Goal: Task Accomplishment & Management: Complete application form

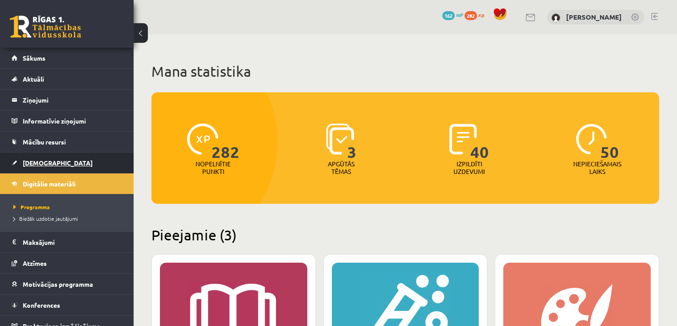
click at [51, 165] on link "[DEMOGRAPHIC_DATA]" at bounding box center [67, 162] width 111 height 20
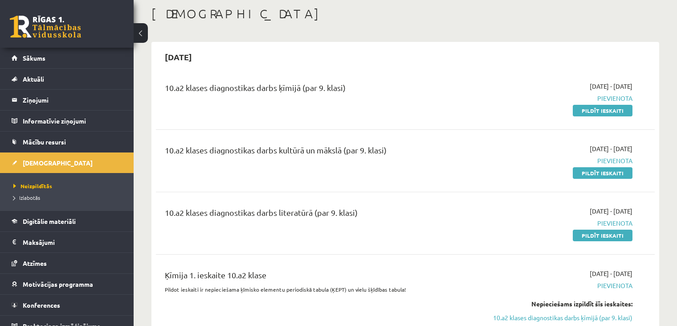
scroll to position [46, 0]
click at [586, 107] on link "Pildīt ieskaiti" at bounding box center [603, 110] width 60 height 12
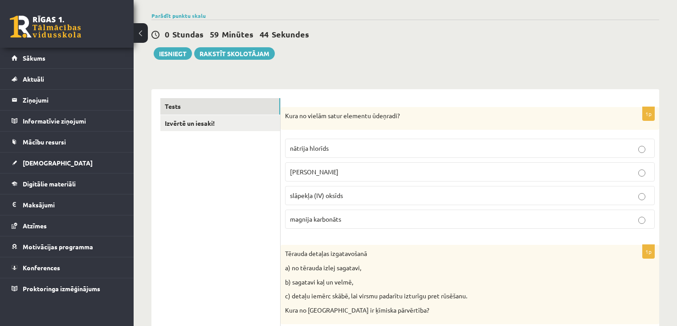
scroll to position [128, 0]
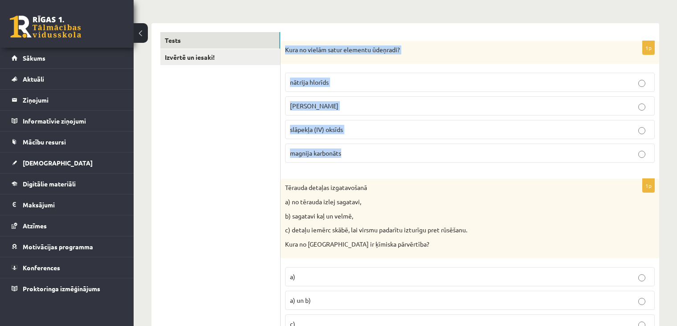
drag, startPoint x: 284, startPoint y: 47, endPoint x: 360, endPoint y: 152, distance: 129.3
click at [360, 152] on div "1p Kura no vielām satur elementu ūdeņradi? nātrija hlorīds kālija hidroksīds sl…" at bounding box center [470, 105] width 379 height 129
copy div "Kura no vielām satur elementu ūdeņradi? nātrija hlorīds kālija hidroksīds slāpe…"
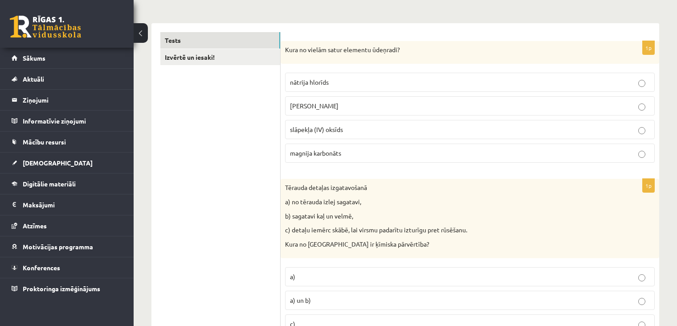
click at [303, 98] on label "kālija hidroksīds" at bounding box center [470, 105] width 370 height 19
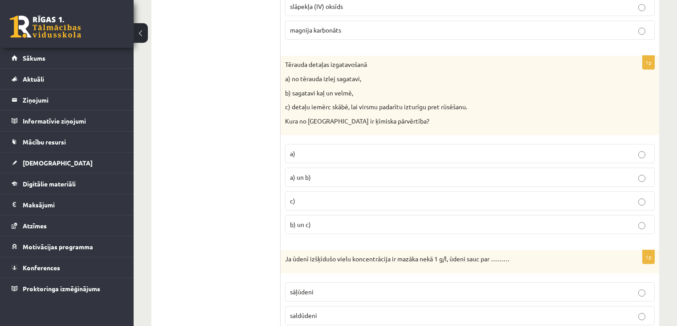
scroll to position [260, 0]
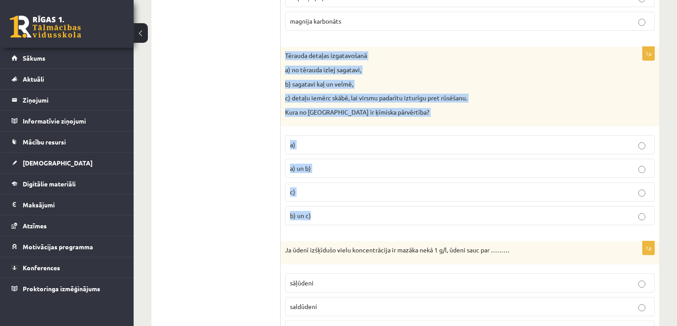
drag, startPoint x: 286, startPoint y: 51, endPoint x: 363, endPoint y: 214, distance: 179.8
click at [363, 214] on div "1p Tērauda detaļas izgatavošanā a) no tērauda izlej sagatavi, b) sagatavi kaļ u…" at bounding box center [470, 139] width 379 height 185
copy div "Tērauda detaļas izgatavošanā a) no tērauda izlej sagatavi, b) sagatavi kaļ un v…"
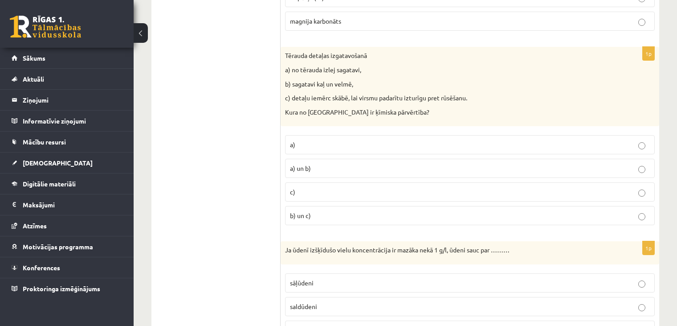
click at [311, 190] on p "c)" at bounding box center [470, 191] width 360 height 9
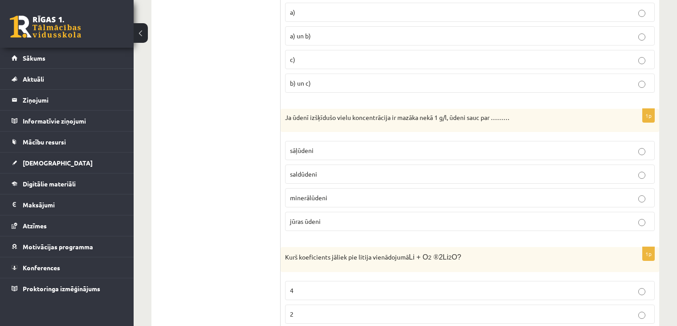
scroll to position [420, 0]
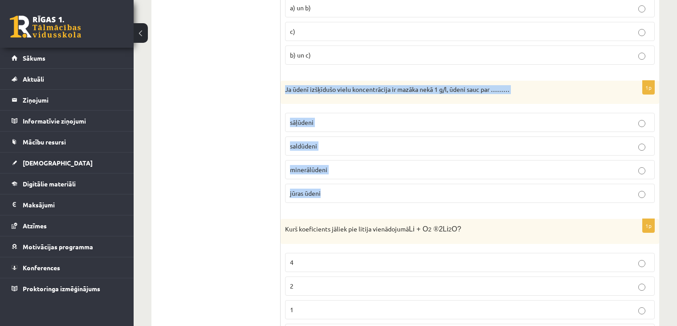
drag, startPoint x: 282, startPoint y: 81, endPoint x: 352, endPoint y: 186, distance: 125.9
click at [352, 186] on div "1p Ja ūdenī izšķīdušo vielu koncentrācija ir mazāka nekā 1 g/l, ūdeni sauc par …" at bounding box center [470, 145] width 379 height 129
copy div "Ja ūdenī izšķīdušo vielu koncentrācija ir mazāka nekā 1 g/l, ūdeni sauc par …………"
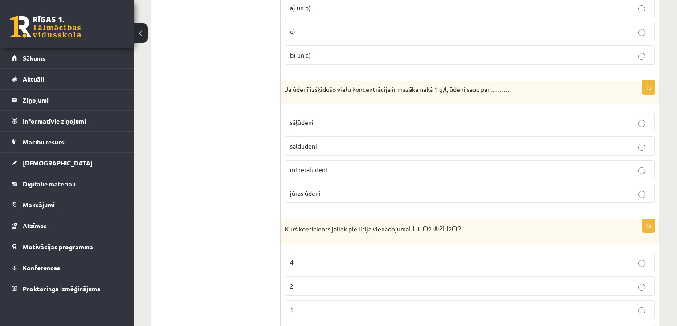
click at [300, 147] on p "saldūdeni" at bounding box center [470, 145] width 360 height 9
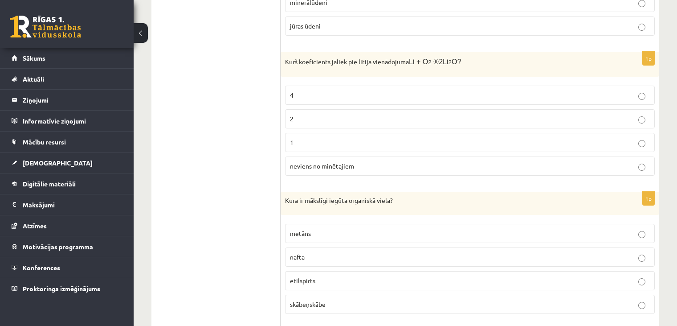
scroll to position [588, 0]
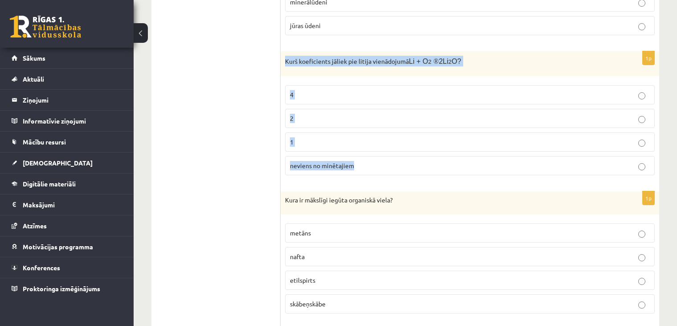
drag, startPoint x: 286, startPoint y: 60, endPoint x: 393, endPoint y: 155, distance: 143.3
click at [393, 155] on div "1p Kurš koeficients jāliek pie litija vienādojumā Li + O 2 ® 2Li 2 O? 4 2 1 nev…" at bounding box center [470, 116] width 379 height 131
copy div "Kurš koeficients jāliek pie litija vienādojumā Li + O 2 ® 2Li 2 O? 4 2 1 nevien…"
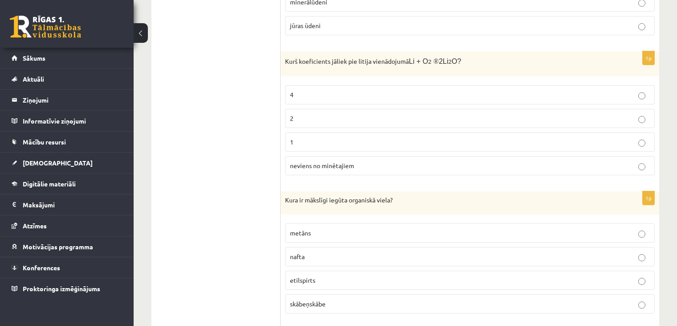
click at [314, 94] on p "4" at bounding box center [470, 94] width 360 height 9
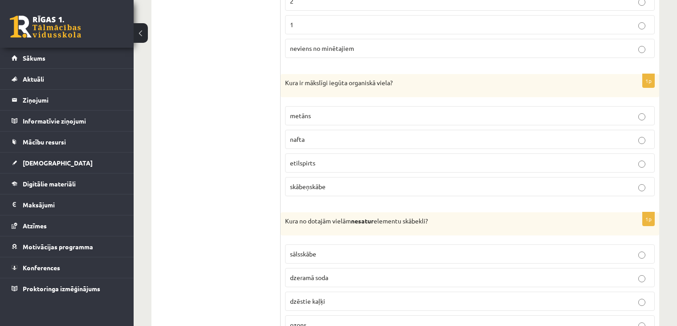
scroll to position [737, 0]
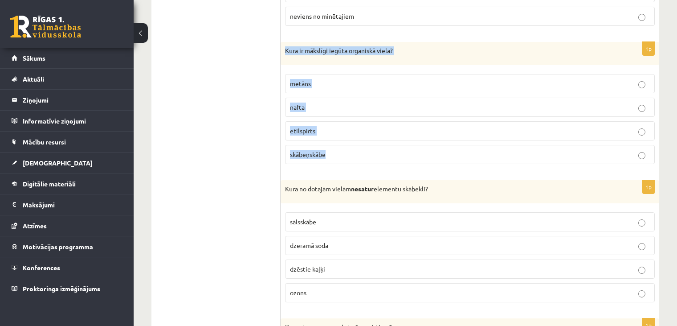
drag, startPoint x: 283, startPoint y: 46, endPoint x: 347, endPoint y: 150, distance: 121.4
click at [347, 150] on div "1p Kura ir mākslīgi iegūta organiskā viela? metāns nafta etilspirts skābeņskābe" at bounding box center [470, 106] width 379 height 129
copy div "Kura ir mākslīgi iegūta organiskā viela? metāns nafta etilspirts skābeņskābe"
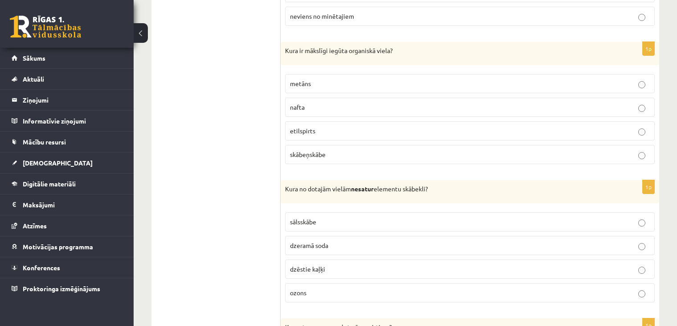
click at [297, 129] on span "etilspirts" at bounding box center [302, 131] width 25 height 8
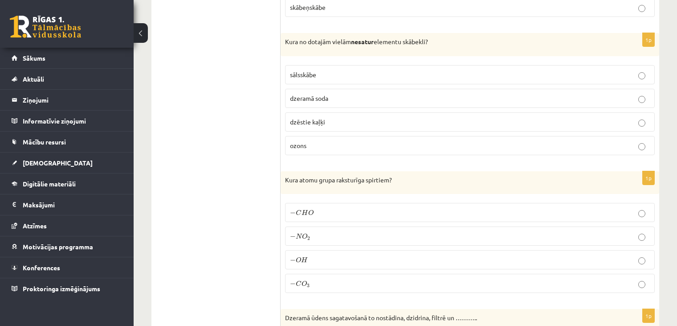
scroll to position [889, 0]
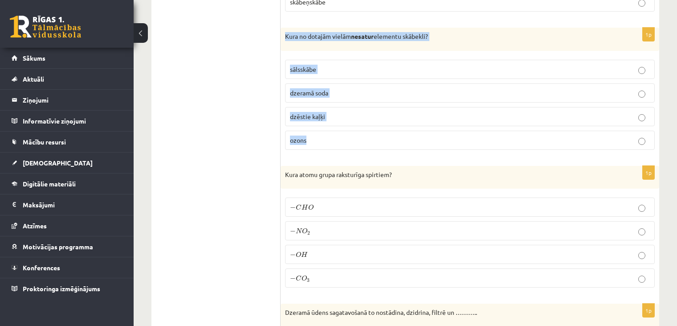
drag, startPoint x: 284, startPoint y: 29, endPoint x: 335, endPoint y: 129, distance: 112.4
click at [335, 129] on div "1p Kura no dotajām vielām nesatur elementu skābekli? sālsskābe dzeramā soda dzē…" at bounding box center [470, 92] width 379 height 129
copy div "Kura no dotajām vielām nesatur elementu skābekli? sālsskābe dzeramā soda dzēsti…"
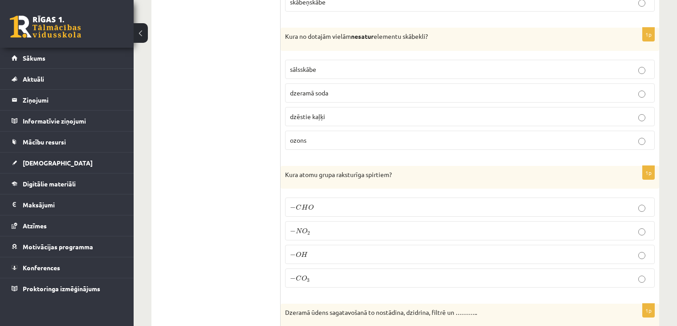
drag, startPoint x: 253, startPoint y: 48, endPoint x: 258, endPoint y: 47, distance: 5.4
click at [295, 65] on span "sālsskābe" at bounding box center [303, 69] width 26 height 8
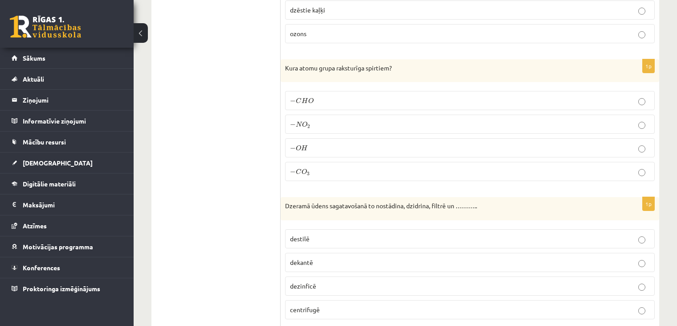
scroll to position [996, 0]
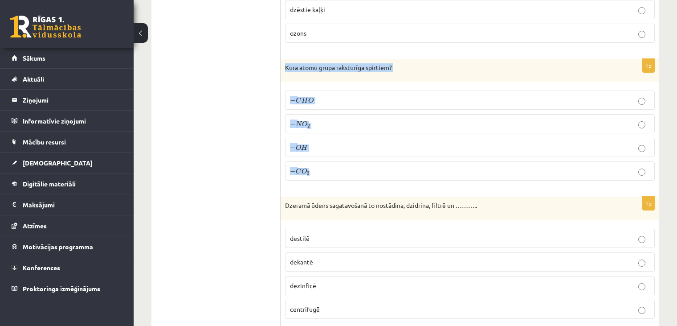
drag, startPoint x: 285, startPoint y: 60, endPoint x: 329, endPoint y: 170, distance: 118.7
click at [329, 170] on div "1p Kura atomu grupa raksturīga spirtiem? − C H O − C H O − N O 2 − N O 2 − O H …" at bounding box center [470, 123] width 379 height 129
copy div "Kura atomu grupa raksturīga spirtiem? − C H O − C H O − N O 2 − N O 2 − O H − O…"
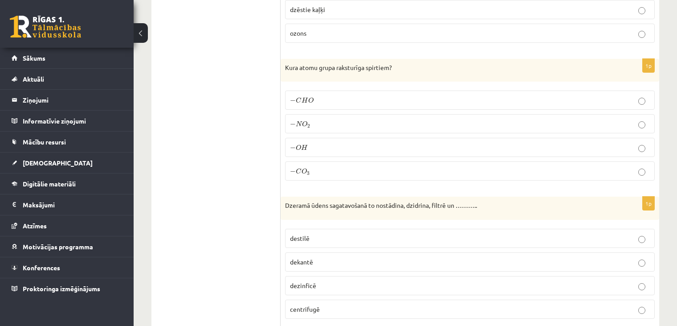
click at [295, 145] on span "−" at bounding box center [293, 147] width 6 height 5
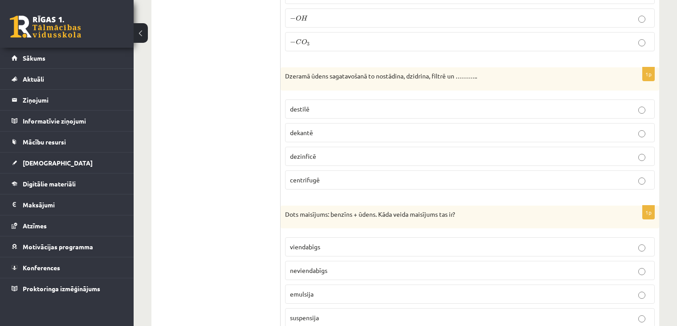
scroll to position [1130, 0]
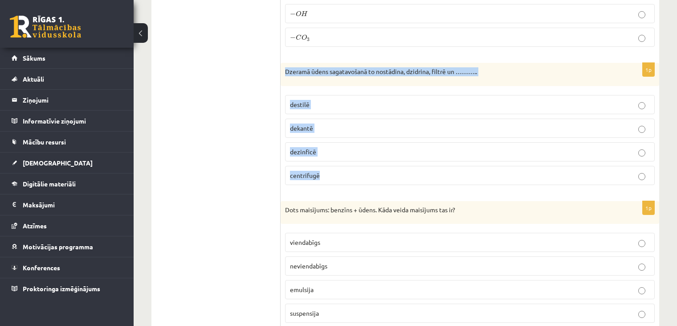
drag, startPoint x: 285, startPoint y: 64, endPoint x: 350, endPoint y: 171, distance: 125.6
click at [350, 171] on div "1p Dzeramā ūdens sagatavošanā to nostādina, dzidrina, filtrē un ……….. destilē d…" at bounding box center [470, 127] width 379 height 129
copy div "Dzeramā ūdens sagatavošanā to nostādina, dzidrina, filtrē un ……….. destilē deka…"
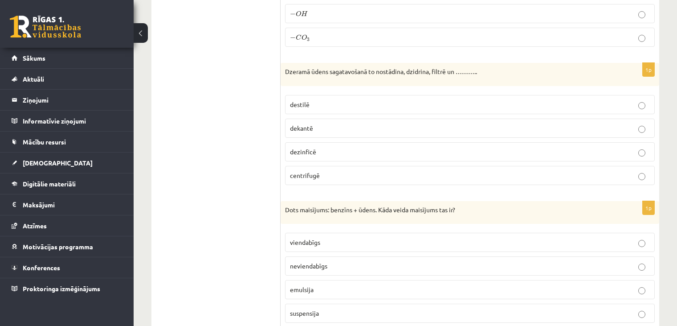
click at [301, 147] on span "dezinficē" at bounding box center [303, 151] width 26 height 8
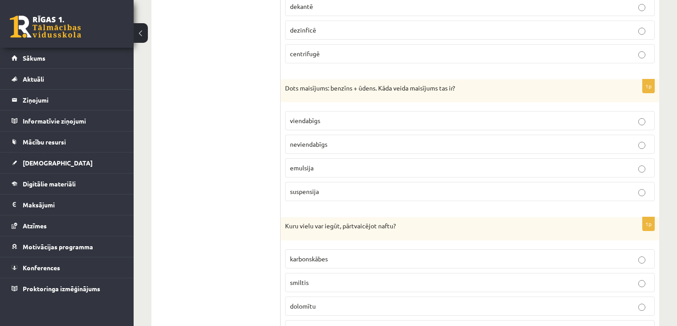
scroll to position [1253, 0]
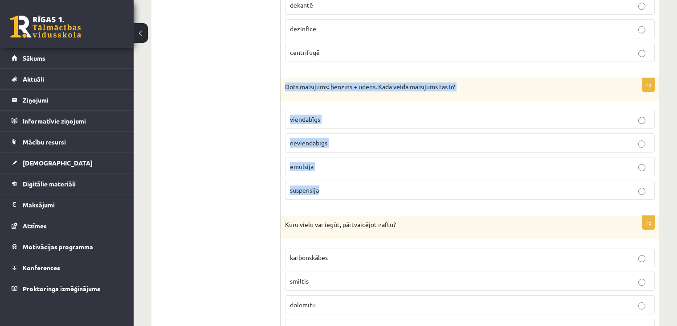
drag, startPoint x: 285, startPoint y: 80, endPoint x: 334, endPoint y: 184, distance: 114.4
click at [334, 184] on div "1p Dots maisījums: benzīns + ūdens. Kāda veida maisījums tas ir? viendabīgs nev…" at bounding box center [470, 142] width 379 height 129
copy div "Dots maisījums: benzīns + ūdens. Kāda veida maisījums tas ir? viendabīgs nevien…"
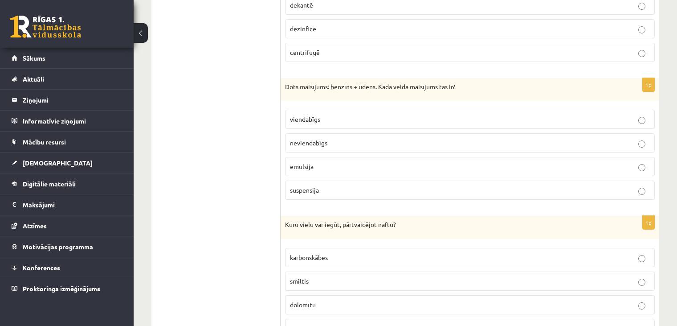
click at [314, 138] on p "neviendabīgs" at bounding box center [470, 142] width 360 height 9
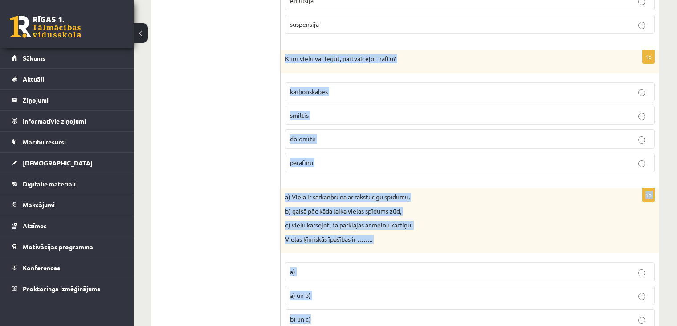
scroll to position [1470, 0]
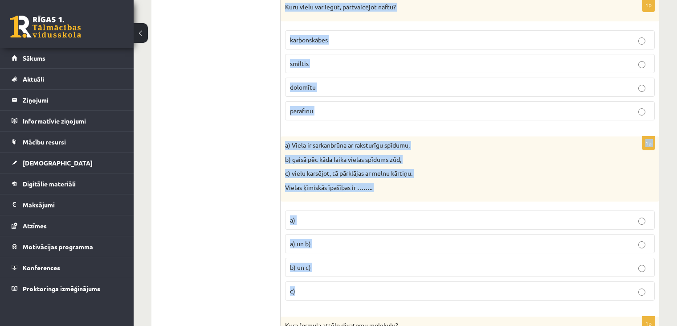
drag, startPoint x: 285, startPoint y: 114, endPoint x: 365, endPoint y: 287, distance: 191.0
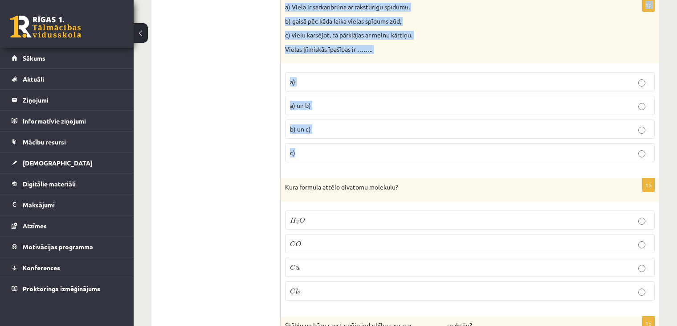
scroll to position [1609, 0]
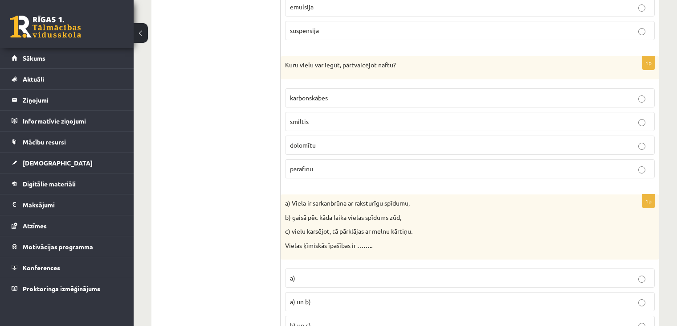
scroll to position [1413, 0]
click at [325, 159] on label "parafīnu" at bounding box center [470, 168] width 370 height 19
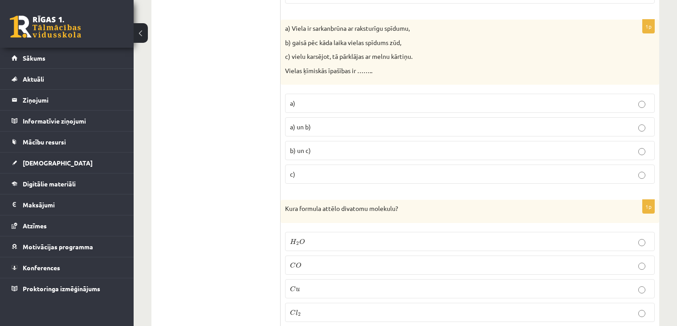
scroll to position [1588, 0]
click at [299, 146] on span "b) un c)" at bounding box center [300, 150] width 21 height 8
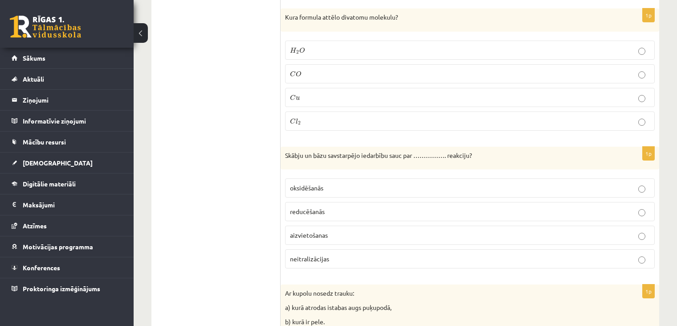
scroll to position [1779, 0]
drag, startPoint x: 285, startPoint y: 5, endPoint x: 324, endPoint y: 102, distance: 104.8
click at [324, 102] on div "1p Kura formula attēlo divatomu molekulu? H 2 O H 2 O C O C O C u C u C l 2 C l…" at bounding box center [470, 72] width 379 height 129
click at [320, 69] on p "C O C O" at bounding box center [470, 73] width 360 height 9
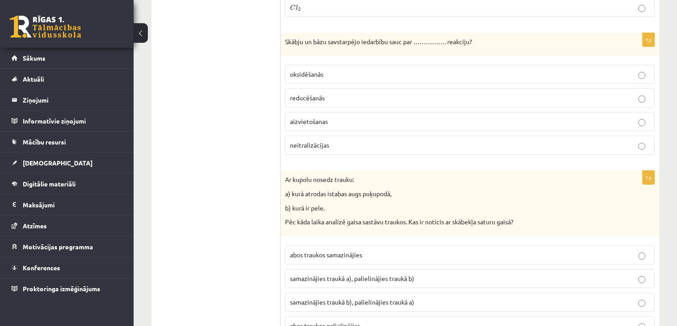
scroll to position [1889, 0]
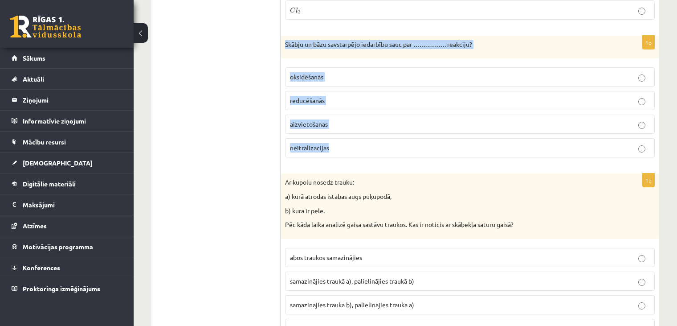
drag, startPoint x: 284, startPoint y: 32, endPoint x: 389, endPoint y: 138, distance: 150.0
click at [389, 138] on div "1p Skābju un bāzu savstarpējo iedarbību sauc par ……………. reakciju? oksidēšanās r…" at bounding box center [470, 100] width 379 height 129
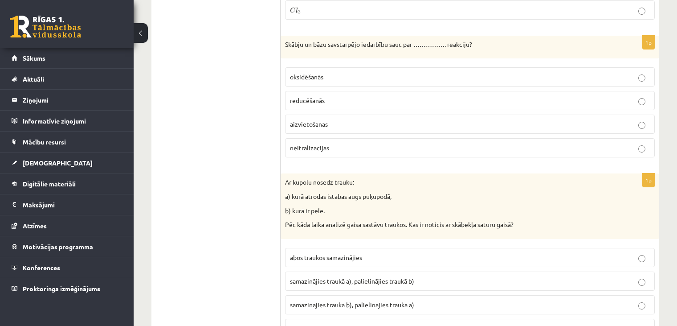
click at [301, 138] on label "neitralizācijas" at bounding box center [470, 147] width 370 height 19
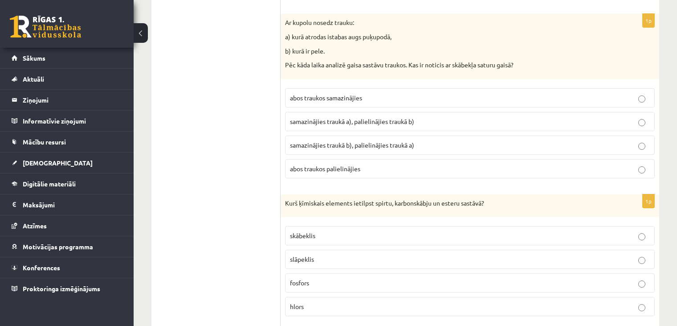
scroll to position [2049, 0]
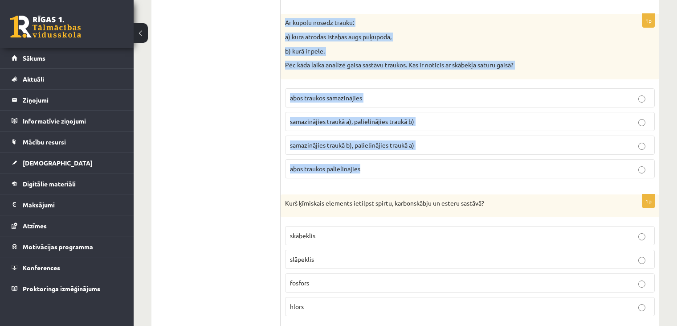
drag, startPoint x: 283, startPoint y: 9, endPoint x: 449, endPoint y: 161, distance: 225.2
click at [449, 161] on div "1p Ar kupolu nosedz trauku: a) kurā atrodas istabas augs puķupodā, b) kurā ir p…" at bounding box center [470, 99] width 379 height 171
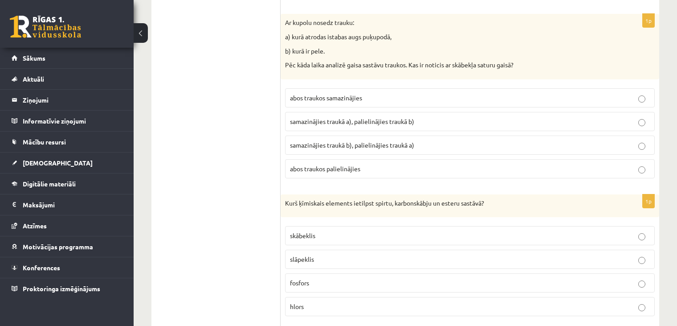
drag, startPoint x: 276, startPoint y: 78, endPoint x: 265, endPoint y: 87, distance: 14.5
click at [265, 87] on ul "Tests Izvērtē un iesaki!" at bounding box center [220, 252] width 120 height 4282
click at [301, 94] on span "abos traukos samazinājies" at bounding box center [326, 98] width 72 height 8
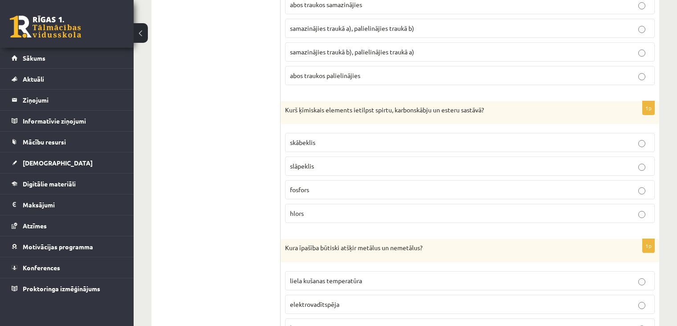
scroll to position [2195, 0]
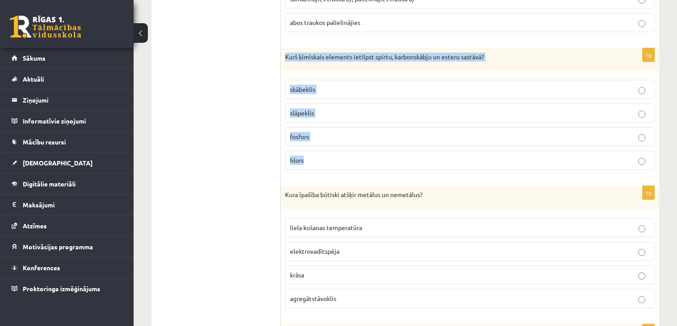
drag, startPoint x: 286, startPoint y: 38, endPoint x: 329, endPoint y: 139, distance: 110.0
click at [329, 139] on div "1p Kurš ķīmiskais elements ietilpst spirtu, karbonskābju un esteru sastāvā? skā…" at bounding box center [470, 112] width 379 height 129
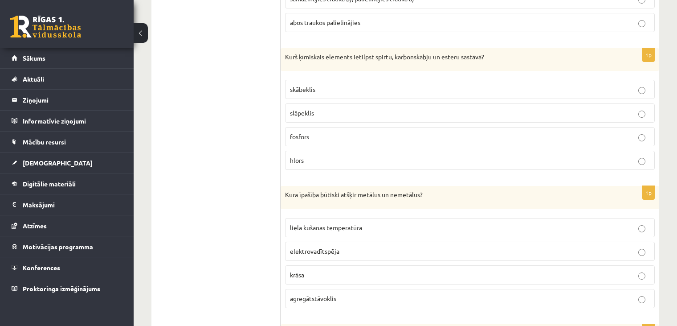
click at [248, 79] on ul "Tests Izvērtē un iesaki!" at bounding box center [220, 106] width 120 height 4282
click at [316, 85] on p "skābeklis" at bounding box center [470, 89] width 360 height 9
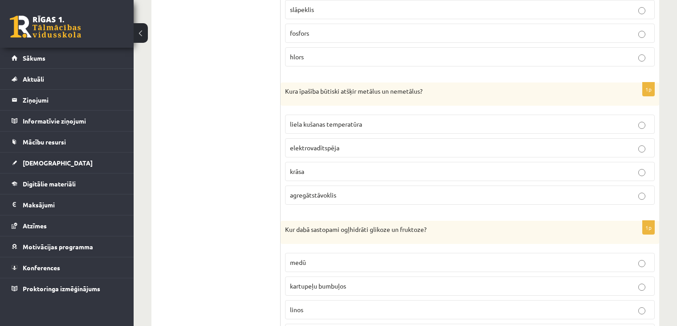
scroll to position [2299, 0]
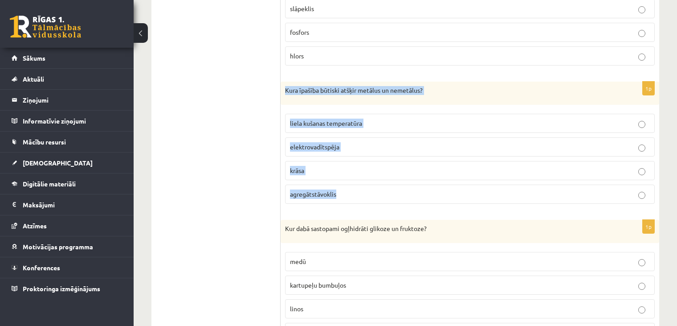
drag, startPoint x: 285, startPoint y: 76, endPoint x: 360, endPoint y: 170, distance: 120.8
click at [360, 170] on div "1p Kura īpašība būtiski atšķir metālus un nemetālus? liela kušanas temperatūra …" at bounding box center [470, 146] width 379 height 129
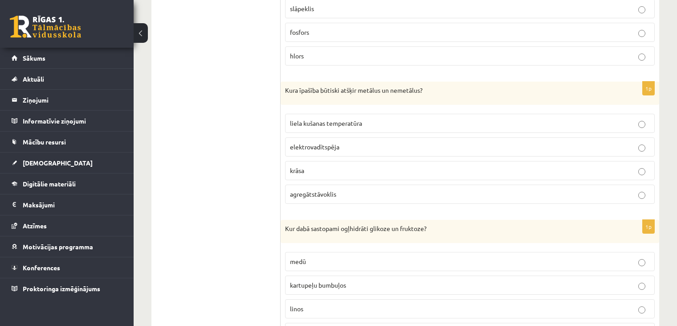
click at [227, 140] on ul "Tests Izvērtē un iesaki!" at bounding box center [220, 2] width 120 height 4282
click at [299, 143] on span "elektrovadītspēja" at bounding box center [314, 147] width 49 height 8
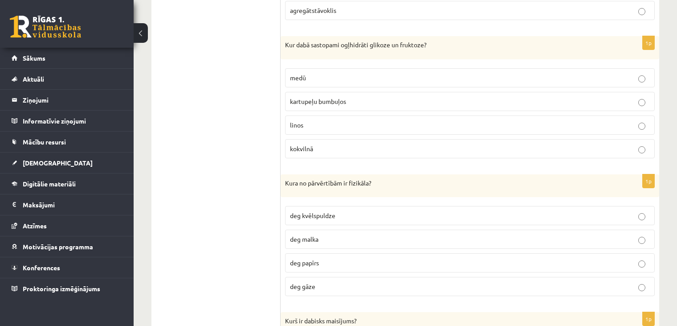
scroll to position [2483, 0]
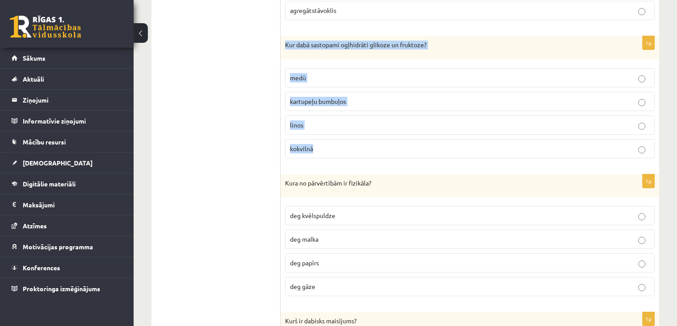
drag, startPoint x: 284, startPoint y: 31, endPoint x: 333, endPoint y: 128, distance: 108.6
click at [333, 128] on div "1p Kur dabā sastopami ogļhidrāti glikoze un fruktoze? medū kartupeļu bumbuļos l…" at bounding box center [470, 100] width 379 height 129
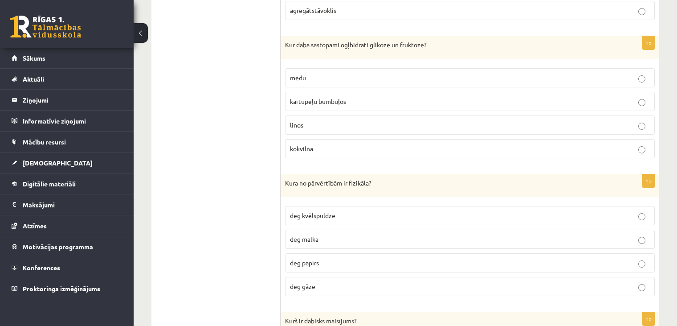
click at [303, 74] on span "medū" at bounding box center [298, 78] width 16 height 8
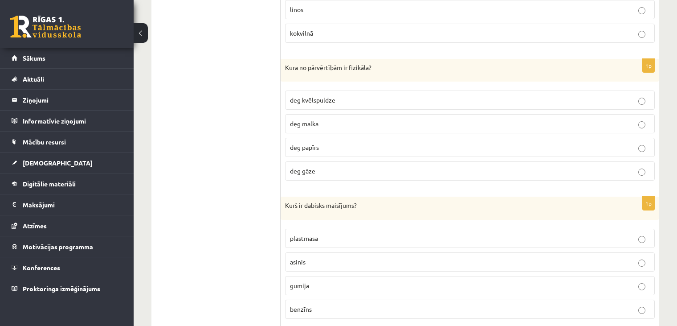
scroll to position [2602, 0]
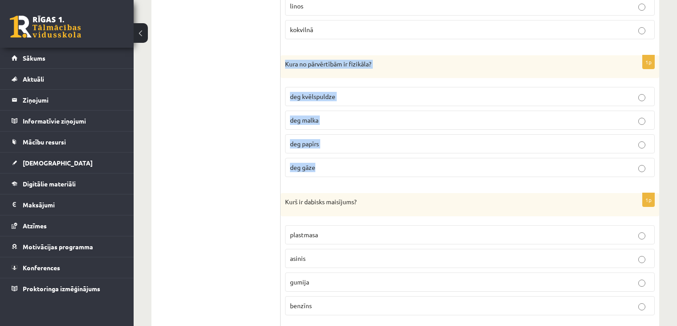
drag, startPoint x: 285, startPoint y: 49, endPoint x: 367, endPoint y: 169, distance: 145.2
click at [367, 170] on div "1p Kura no pārvērtībām ir fizikāla? deg kvēlspuldze deg malka deg papīrs deg gā…" at bounding box center [470, 119] width 379 height 129
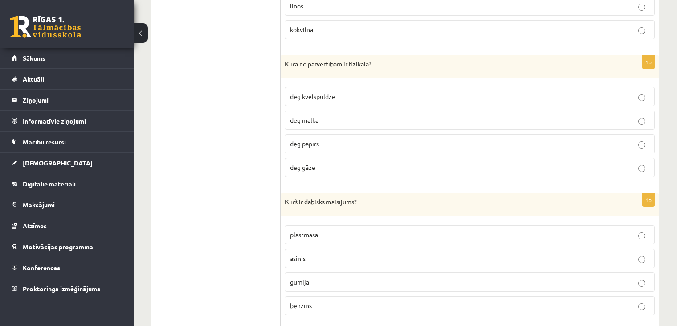
click at [307, 116] on span "deg malka" at bounding box center [304, 120] width 29 height 8
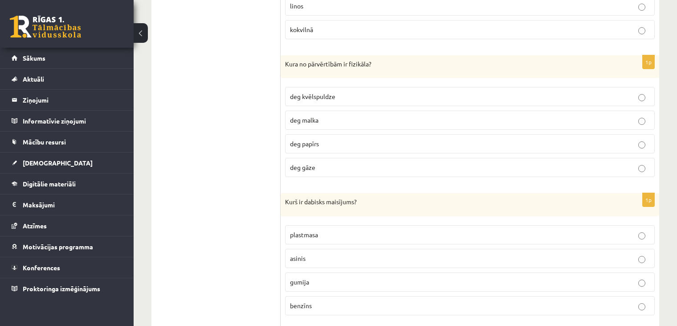
click at [304, 92] on span "deg kvēlspuldze" at bounding box center [312, 96] width 45 height 8
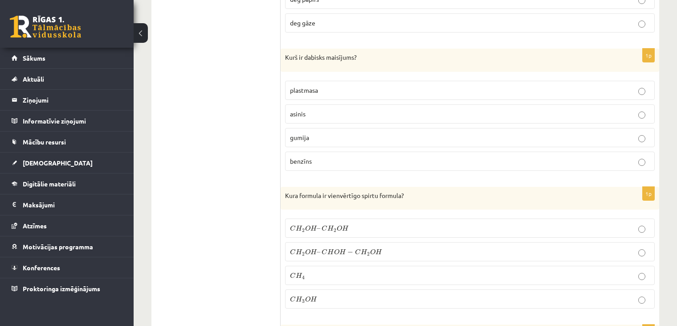
scroll to position [2746, 0]
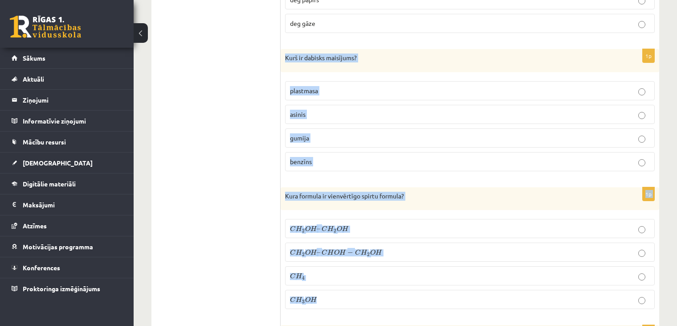
drag, startPoint x: 285, startPoint y: 39, endPoint x: 351, endPoint y: 276, distance: 245.6
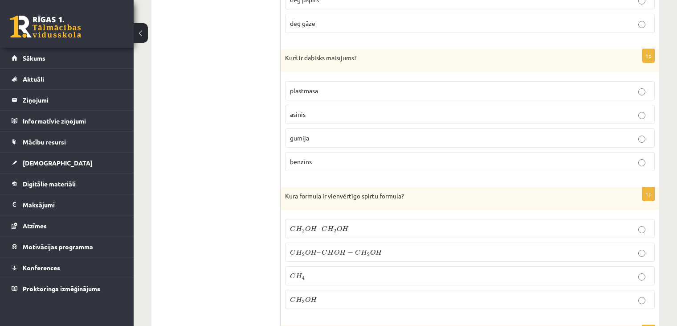
click at [291, 110] on span "asinis" at bounding box center [298, 114] width 16 height 8
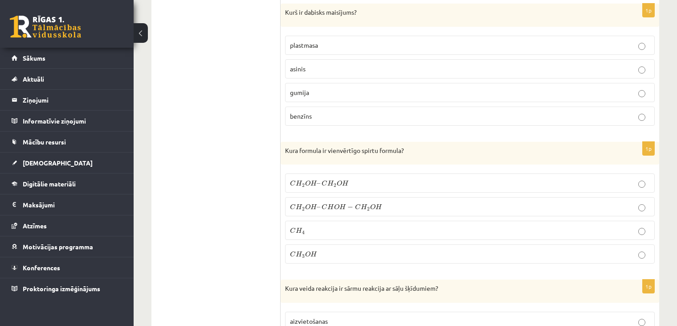
click at [310, 249] on p "C H 3 O H C H 3 O H" at bounding box center [470, 253] width 360 height 9
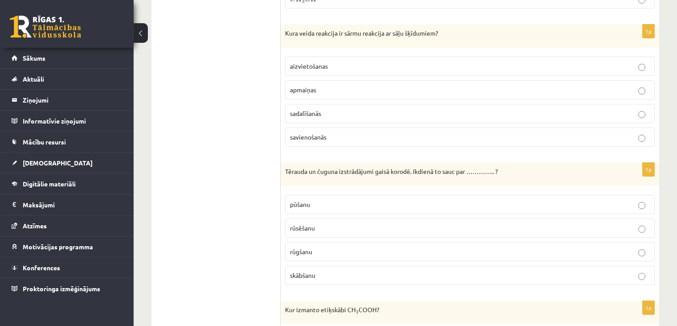
scroll to position [3046, 0]
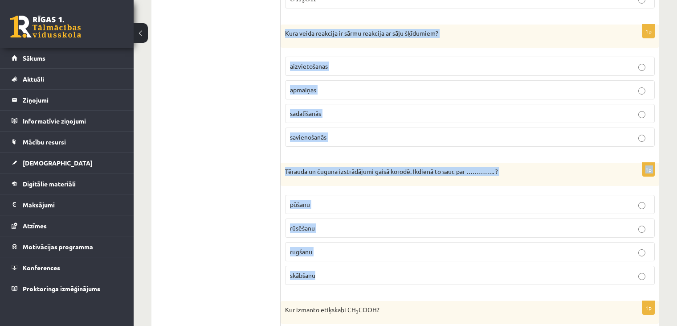
drag, startPoint x: 287, startPoint y: 19, endPoint x: 377, endPoint y: 250, distance: 247.9
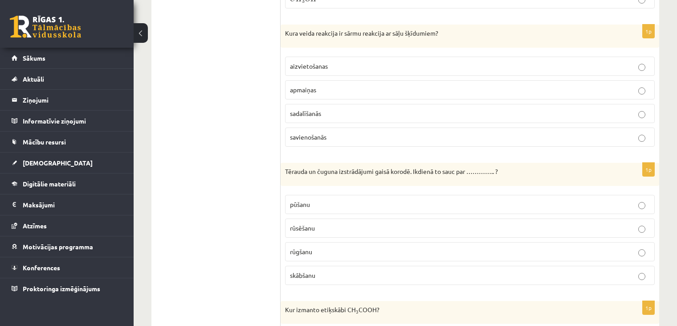
click at [306, 86] on span "apmaiņas" at bounding box center [303, 90] width 26 height 8
click at [302, 224] on span "rūsēšanu" at bounding box center [302, 228] width 25 height 8
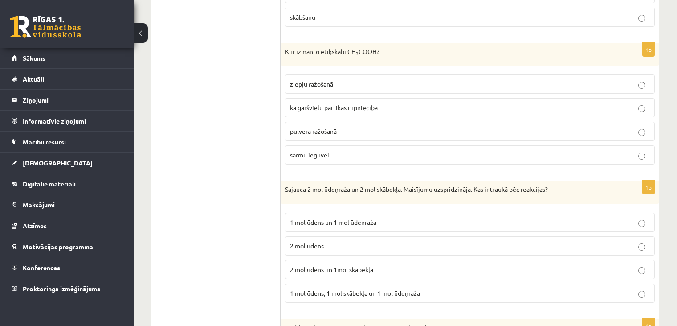
scroll to position [3304, 0]
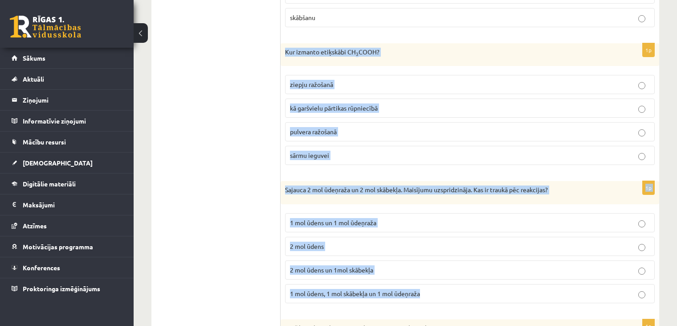
drag, startPoint x: 283, startPoint y: 34, endPoint x: 426, endPoint y: 273, distance: 278.5
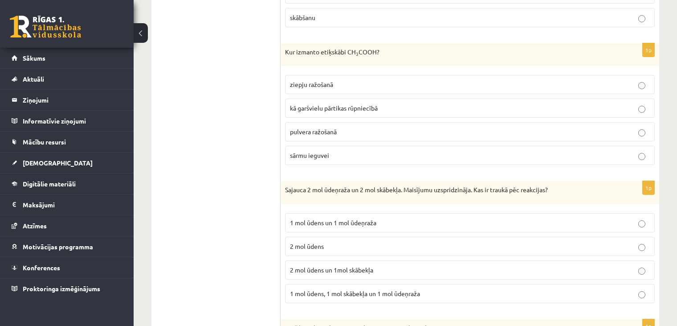
click at [305, 98] on label "kā garšvielu pārtikas rūpniecībā" at bounding box center [470, 107] width 370 height 19
click at [292, 127] on span "pulvera ražošanā" at bounding box center [313, 131] width 47 height 8
click at [292, 104] on span "kā garšvielu pārtikas rūpniecībā" at bounding box center [334, 108] width 88 height 8
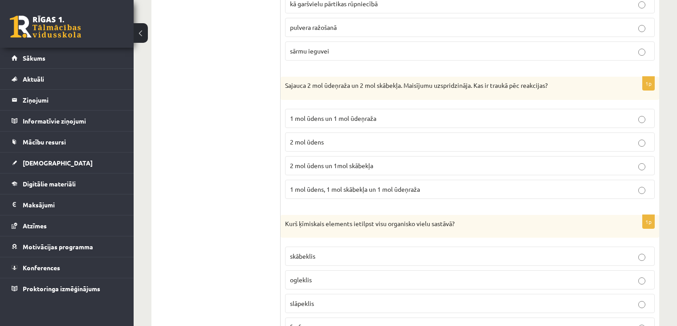
scroll to position [3415, 0]
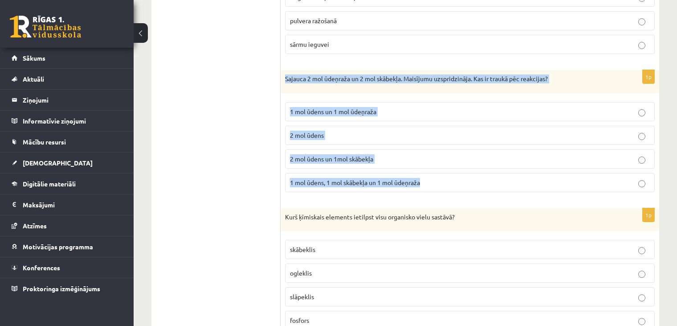
drag, startPoint x: 286, startPoint y: 61, endPoint x: 422, endPoint y: 172, distance: 176.1
click at [422, 172] on div "1p Sajauca 2 mol ūdeņraža un 2 mol skābekļa. Maisījumu uzspridzināja. Kas ir tr…" at bounding box center [470, 134] width 379 height 129
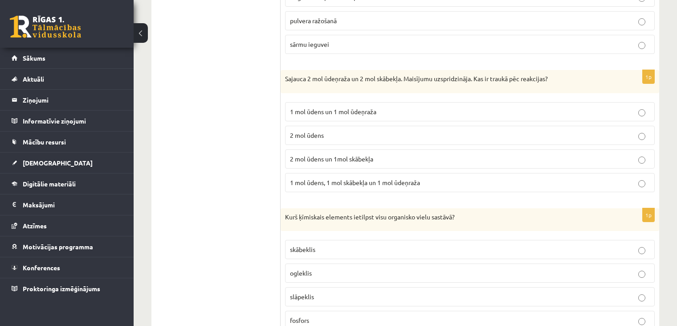
click at [313, 154] on p "2 mol ūdens un 1mol skābekļa" at bounding box center [470, 158] width 360 height 9
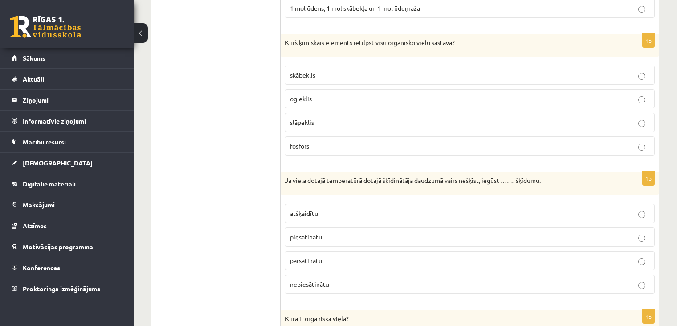
scroll to position [3604, 0]
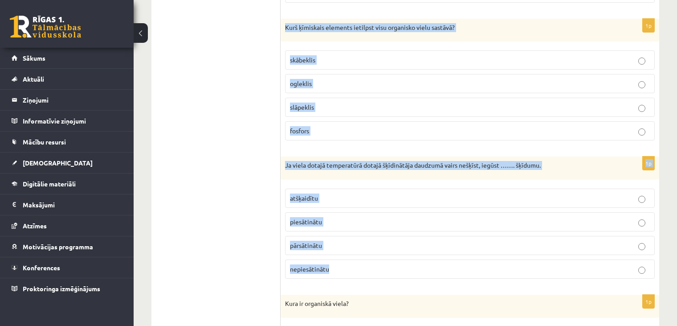
drag, startPoint x: 283, startPoint y: 7, endPoint x: 342, endPoint y: 251, distance: 250.8
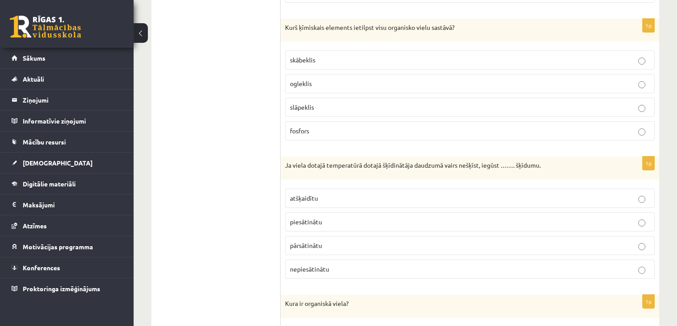
click at [307, 79] on span "ogleklis" at bounding box center [301, 83] width 22 height 8
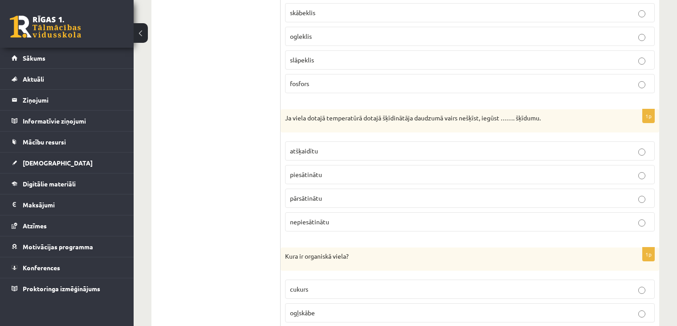
scroll to position [3652, 0]
click at [300, 170] on span "piesātinātu" at bounding box center [306, 174] width 32 height 8
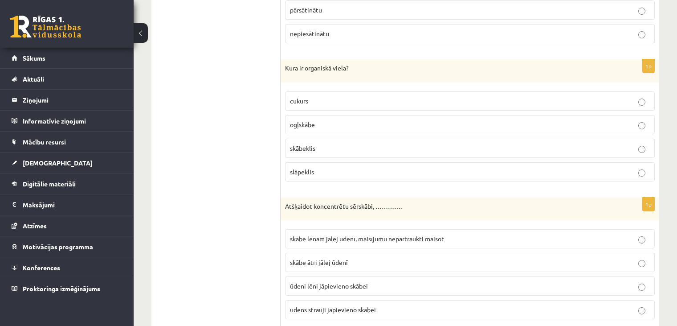
scroll to position [3842, 0]
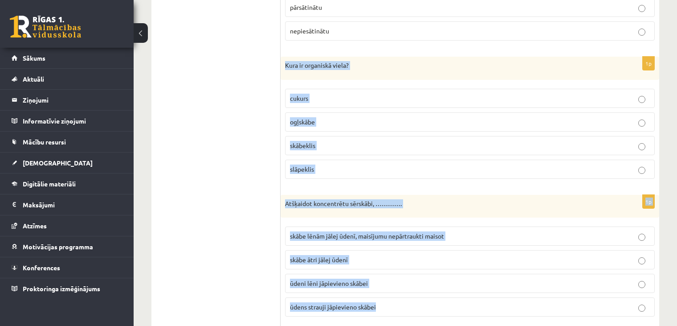
drag, startPoint x: 284, startPoint y: 45, endPoint x: 395, endPoint y: 290, distance: 269.0
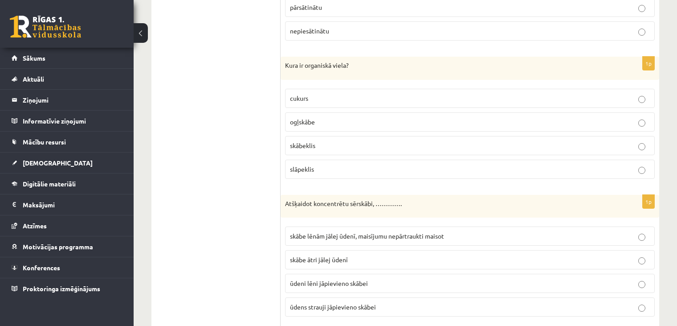
click at [324, 89] on label "cukurs" at bounding box center [470, 98] width 370 height 19
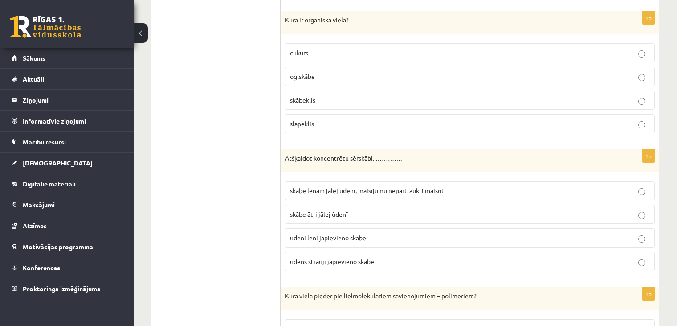
scroll to position [3909, 0]
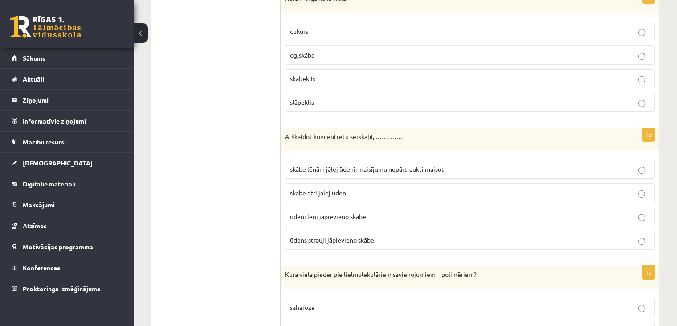
click at [299, 165] on span "skābe lēnām jālej ūdenī, maisījumu nepārtraukti maisot" at bounding box center [367, 169] width 154 height 8
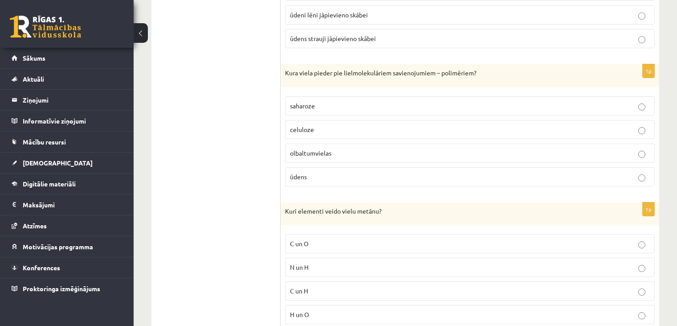
scroll to position [4117, 0]
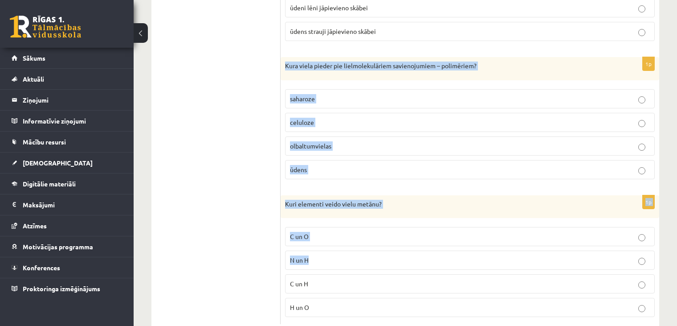
drag, startPoint x: 282, startPoint y: 43, endPoint x: 326, endPoint y: 236, distance: 197.9
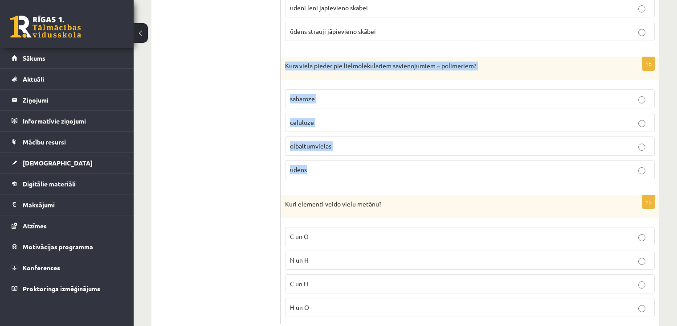
drag, startPoint x: 284, startPoint y: 43, endPoint x: 333, endPoint y: 147, distance: 115.2
click at [333, 147] on div "1p Kura viela pieder pie lielmolekulāriem savienojumiem – polimēriem? saharoze …" at bounding box center [470, 121] width 379 height 129
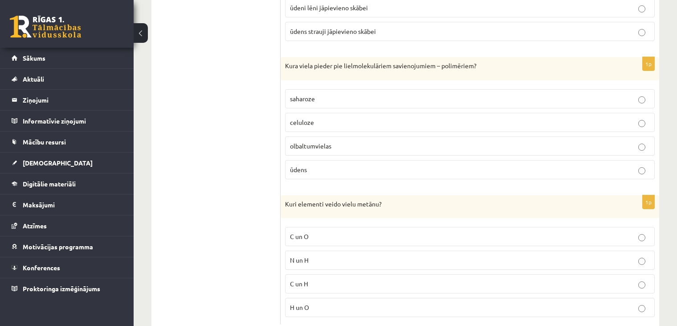
click at [301, 118] on span "celuloze" at bounding box center [302, 122] width 24 height 8
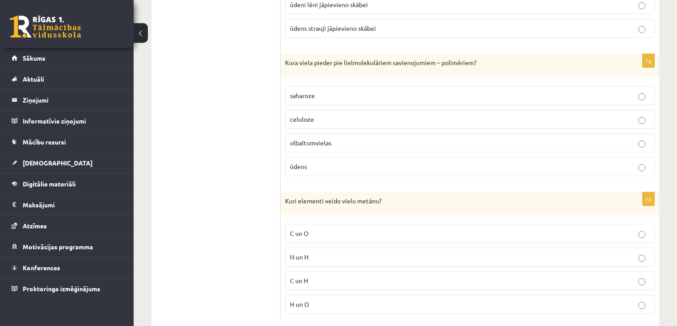
click at [301, 138] on p "olbaltumvielas" at bounding box center [470, 142] width 360 height 9
drag, startPoint x: 286, startPoint y: 176, endPoint x: 335, endPoint y: 273, distance: 108.6
click at [335, 274] on div "1p Kuri elementi veido vielu metānu? C un O N un H C un H H un O" at bounding box center [470, 256] width 379 height 129
click at [300, 276] on span "C un H" at bounding box center [299, 280] width 18 height 8
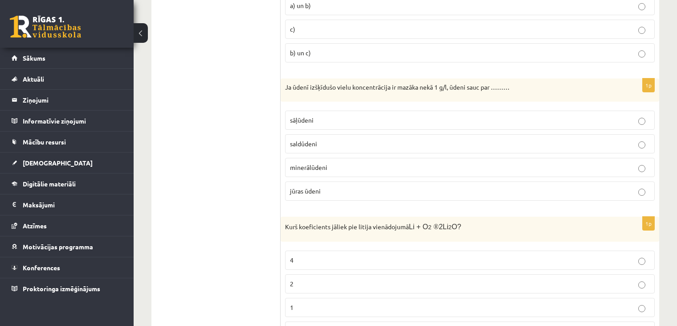
scroll to position [0, 0]
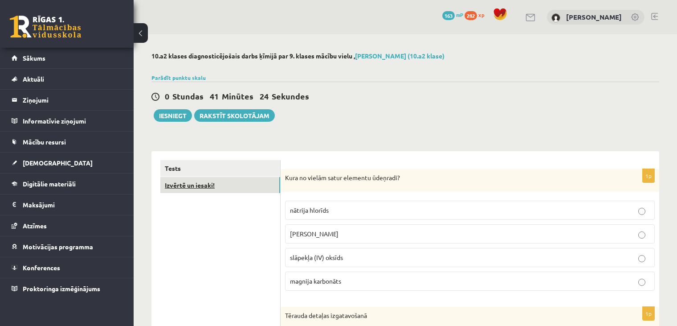
click at [223, 188] on link "Izvērtē un iesaki!" at bounding box center [220, 185] width 120 height 16
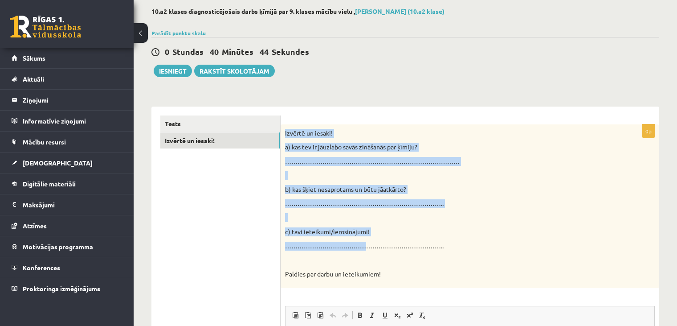
drag, startPoint x: 284, startPoint y: 128, endPoint x: 374, endPoint y: 248, distance: 149.3
click at [369, 241] on div "Izvērtē un iesaki! a) kas tev ir jāuzlabo savās zināšanās par ķīmiju? …………………………" at bounding box center [470, 206] width 379 height 164
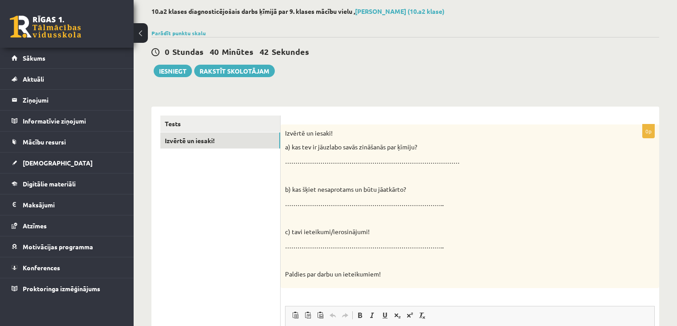
click at [251, 219] on ul "Tests Izvērtē un iesaki!" at bounding box center [220, 303] width 120 height 376
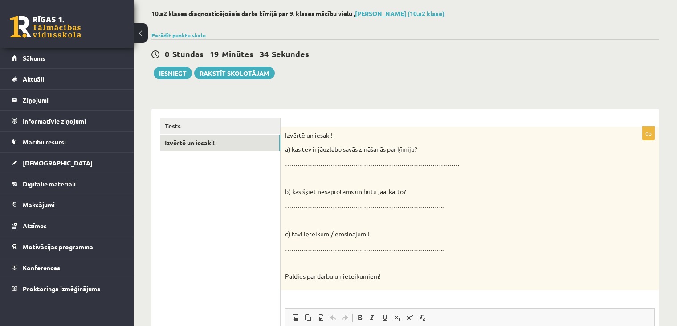
scroll to position [43, 0]
click at [178, 70] on button "Iesniegt" at bounding box center [173, 72] width 38 height 12
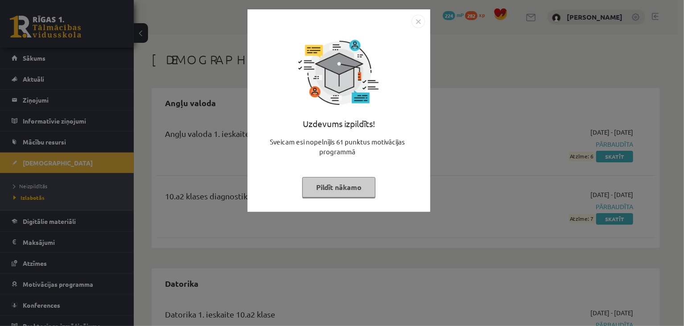
click at [411, 24] on img "Close" at bounding box center [417, 21] width 13 height 13
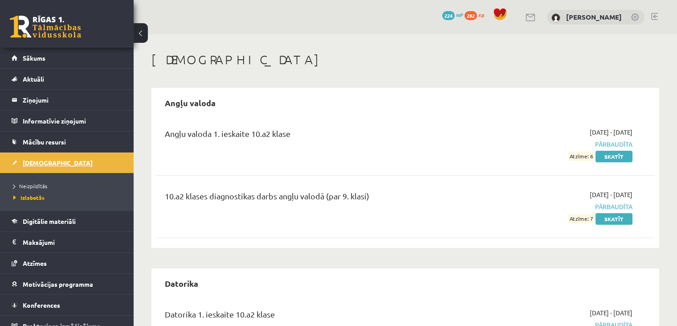
click at [27, 158] on link "[DEMOGRAPHIC_DATA]" at bounding box center [67, 162] width 111 height 20
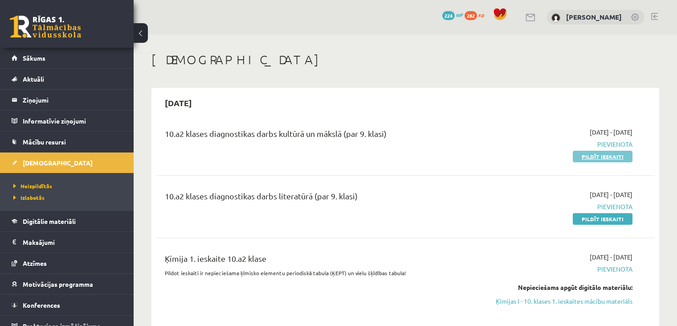
click at [584, 153] on link "Pildīt ieskaiti" at bounding box center [603, 157] width 60 height 12
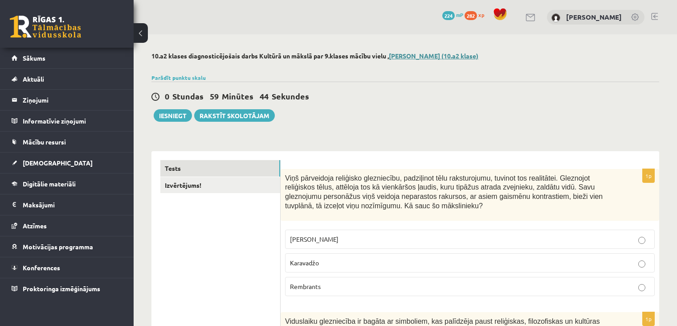
click at [396, 55] on div "10.a2 klases diagnosticējošais darbs Kultūrā un mākslā par 9.klases mācību viel…" at bounding box center [406, 57] width 508 height 10
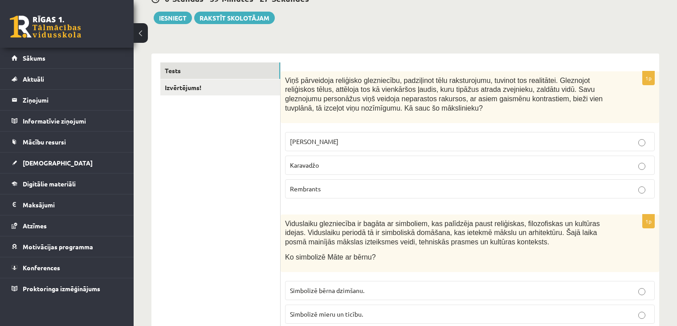
scroll to position [97, 0]
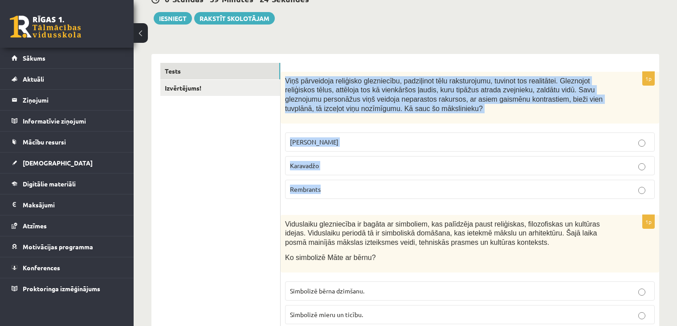
drag, startPoint x: 285, startPoint y: 77, endPoint x: 345, endPoint y: 193, distance: 131.3
click at [345, 193] on div "1p Viņš pārveidoja reliģisko glezniecību, padziļinot tēlu raksturojumu, tuvinot…" at bounding box center [470, 139] width 379 height 134
copy div "Viņš pārveidoja reliģisko glezniecību, padziļinot tēlu raksturojumu, tuvinot to…"
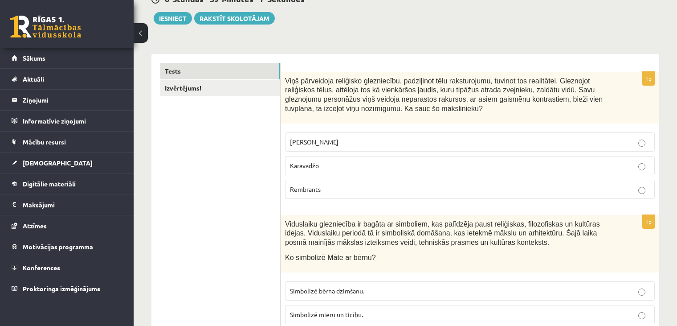
drag, startPoint x: 241, startPoint y: 194, endPoint x: 246, endPoint y: 188, distance: 8.0
click at [315, 163] on span "Karavadžo" at bounding box center [304, 165] width 29 height 8
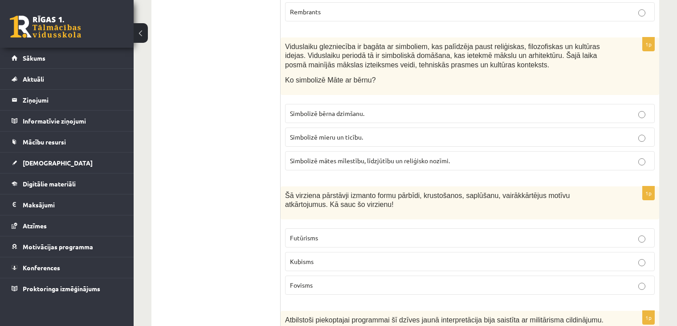
scroll to position [275, 0]
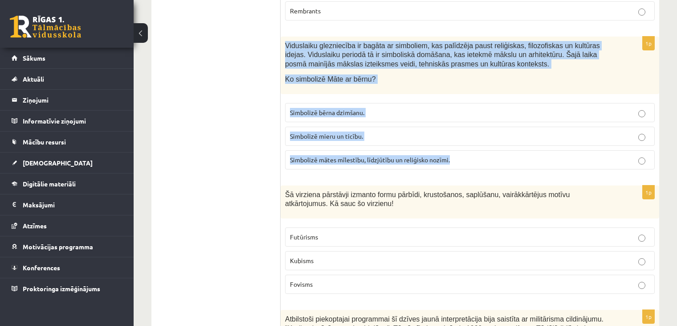
drag, startPoint x: 286, startPoint y: 45, endPoint x: 456, endPoint y: 155, distance: 202.6
click at [456, 155] on div "1p Viduslaiku glezniecība ir bagāta ar simboliem, kas palīdzēja paust reliģiska…" at bounding box center [470, 107] width 379 height 140
copy div "Viduslaiku glezniecība ir bagāta ar simboliem, kas palīdzēja paust reliģiskas, …"
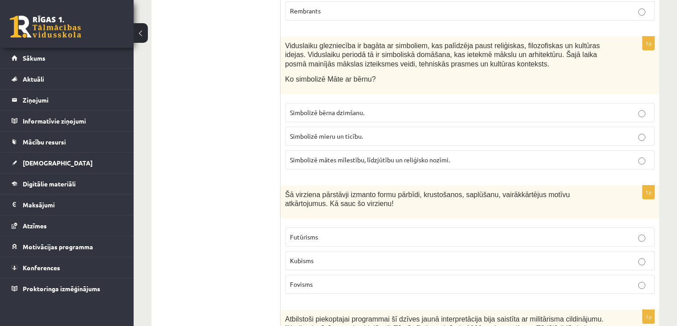
drag, startPoint x: 336, startPoint y: 155, endPoint x: 339, endPoint y: 146, distance: 9.3
click at [336, 155] on p "Simbolizē mātes mīlestību, līdzjūtību un reliģisko nozīmi." at bounding box center [470, 159] width 360 height 9
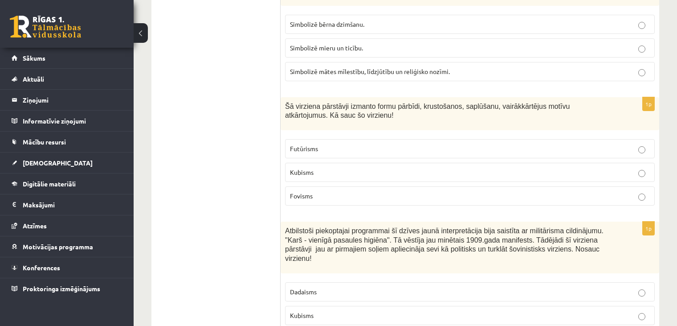
scroll to position [371, 0]
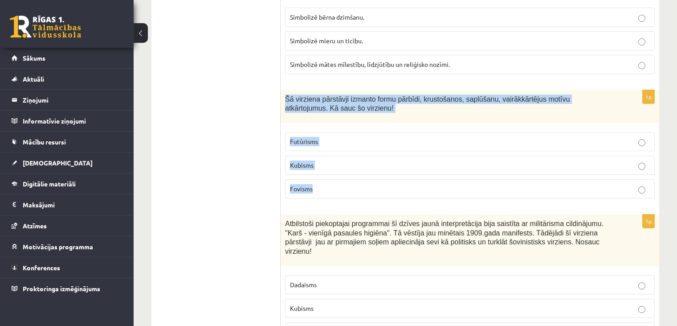
drag, startPoint x: 283, startPoint y: 96, endPoint x: 326, endPoint y: 189, distance: 102.5
click at [326, 189] on div "1p Šā virziena pārstāvji izmanto formu pārbīdi, krustošanos, saplūšanu, vairākk…" at bounding box center [470, 148] width 379 height 116
copy div "Šā virziena pārstāvji izmanto formu pārbīdi, krustošanos, saplūšanu, vairākkārt…"
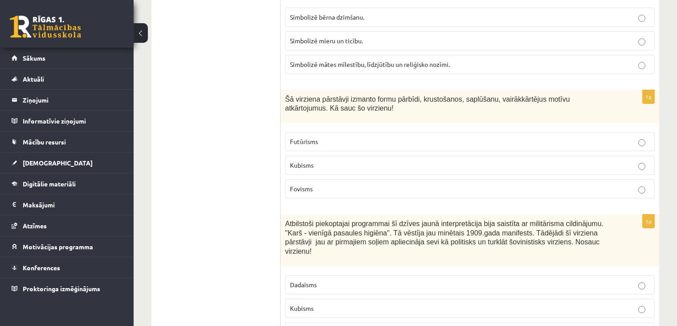
click at [301, 168] on label "Kubisms" at bounding box center [470, 165] width 370 height 19
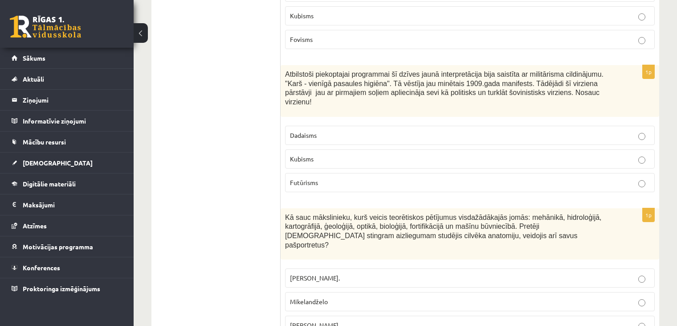
scroll to position [522, 0]
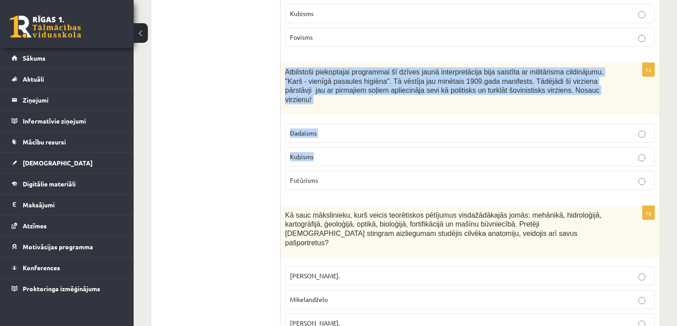
drag, startPoint x: 285, startPoint y: 66, endPoint x: 329, endPoint y: 158, distance: 102.0
click at [322, 146] on div "1p Atbilstoši piekoptajai programmai šī dzīves jaunā interpretācija bija saistī…" at bounding box center [470, 130] width 379 height 134
drag, startPoint x: 329, startPoint y: 158, endPoint x: 347, endPoint y: 187, distance: 34.0
click at [331, 161] on fieldset "Dadaisms Kubisms Futūrisms" at bounding box center [470, 156] width 370 height 74
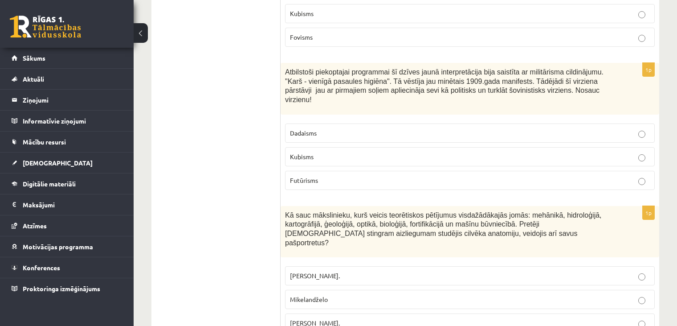
drag, startPoint x: 347, startPoint y: 187, endPoint x: 365, endPoint y: 287, distance: 101.5
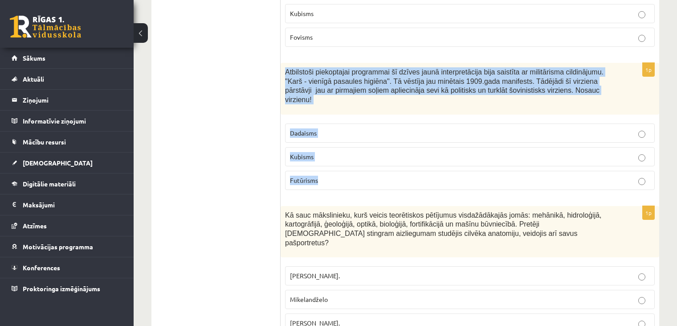
drag, startPoint x: 283, startPoint y: 67, endPoint x: 325, endPoint y: 157, distance: 99.7
click at [325, 157] on div "1p Atbilstoši piekoptajai programmai šī dzīves jaunā interpretācija bija saistī…" at bounding box center [470, 130] width 379 height 134
copy div "Atbilstoši piekoptajai programmai šī dzīves jaunā interpretācija bija saistīta …"
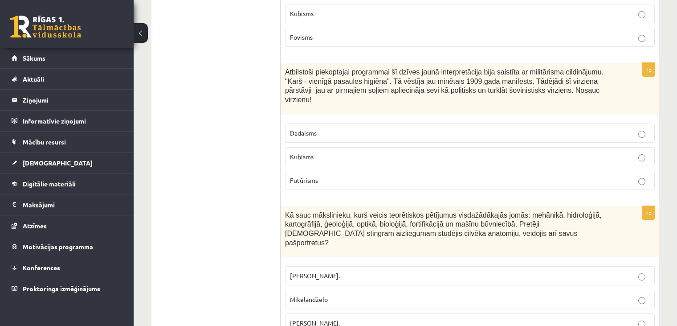
drag, startPoint x: 184, startPoint y: 198, endPoint x: 190, endPoint y: 201, distance: 7.4
click at [301, 176] on span "Futūrisms" at bounding box center [304, 180] width 28 height 8
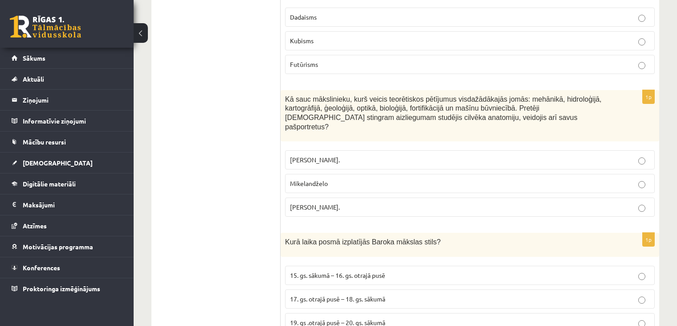
scroll to position [639, 0]
drag, startPoint x: 285, startPoint y: 86, endPoint x: 371, endPoint y: 182, distance: 129.4
click at [371, 182] on div "1p Kā sauc mākslinieku, kurš veicis teorētiskos pētījumus visdažādākajās jomās:…" at bounding box center [470, 156] width 379 height 134
copy div "Kā sauc mākslinieku, kurš veicis teorētiskos pētījumus visdažādākajās jomās: me…"
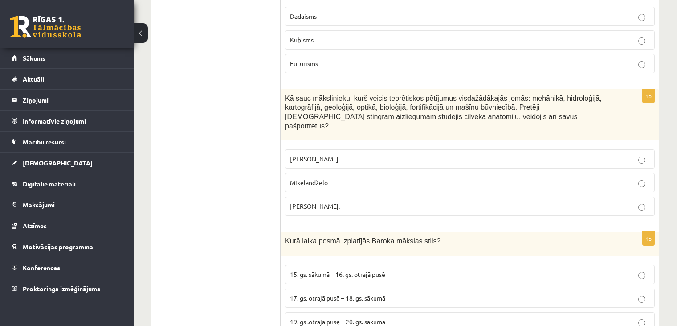
click at [310, 202] on span "Leonardo da Vinči." at bounding box center [315, 206] width 50 height 8
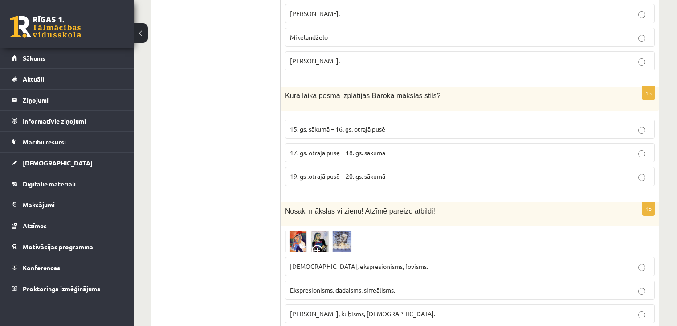
scroll to position [784, 0]
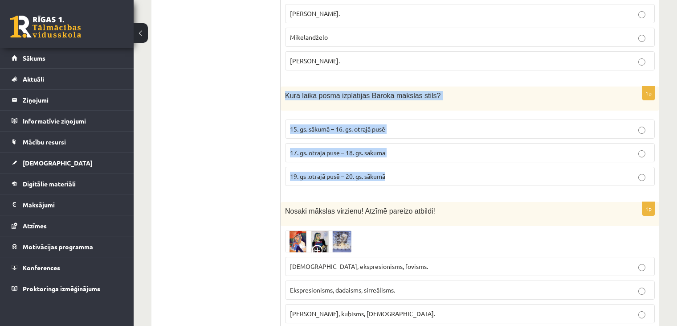
drag, startPoint x: 285, startPoint y: 73, endPoint x: 386, endPoint y: 158, distance: 131.9
click at [386, 158] on div "1p Kurā laika posmā izplatījās Baroka mākslas stils? 15. gs. sākumā – 16. gs. o…" at bounding box center [470, 139] width 379 height 106
copy div "Kurā laika posmā izplatījās Baroka mākslas stils? 15. gs. sākumā – 16. gs. otra…"
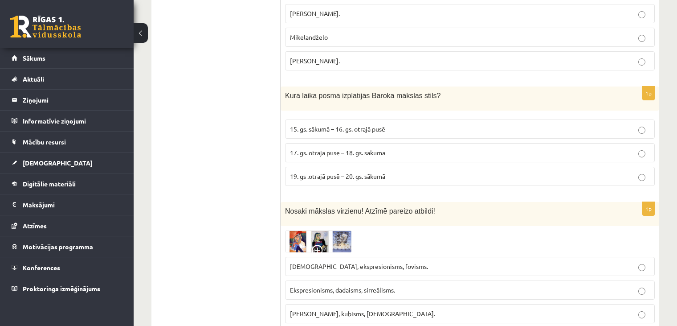
click at [317, 148] on span "17. gs. otrajā pusē – 18. gs. sākumā" at bounding box center [337, 152] width 95 height 8
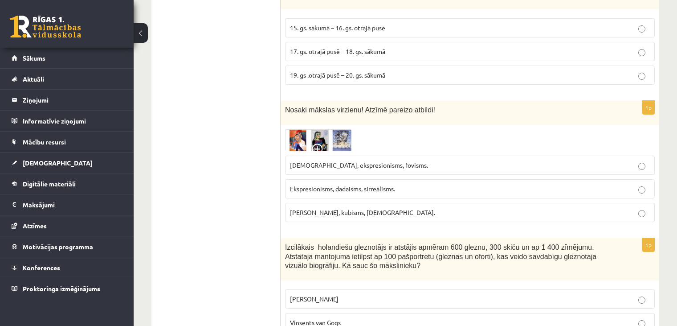
scroll to position [886, 0]
click at [321, 202] on label "Fovisms, kubisms, sirreālisms." at bounding box center [470, 211] width 370 height 19
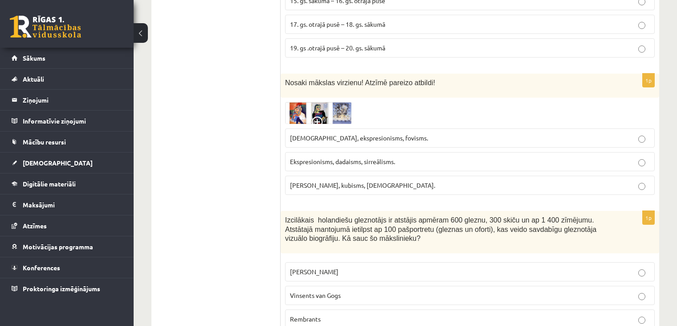
scroll to position [913, 0]
click at [297, 123] on fieldset "Sirreālisms, ekspresionisms, fovisms. Ekspresionisms, dadaisms, sirreālisms. Fo…" at bounding box center [470, 160] width 370 height 74
click at [288, 127] on label "Sirreālisms, ekspresionisms, fovisms." at bounding box center [470, 136] width 370 height 19
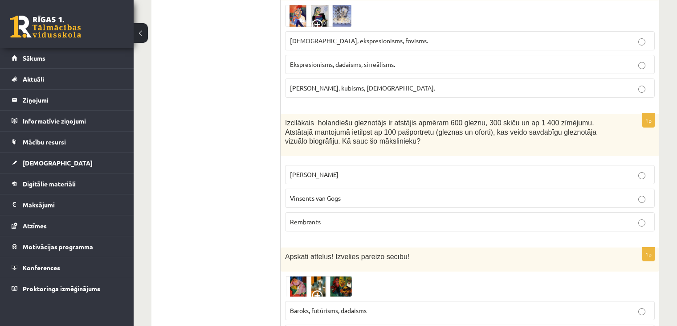
scroll to position [1035, 0]
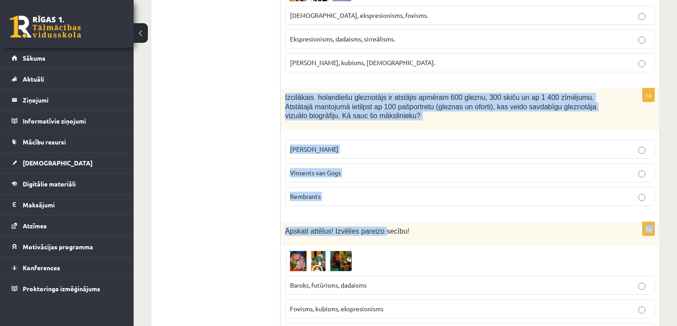
drag, startPoint x: 284, startPoint y: 71, endPoint x: 365, endPoint y: 184, distance: 139.0
click at [360, 187] on label "Rembrants" at bounding box center [470, 196] width 370 height 19
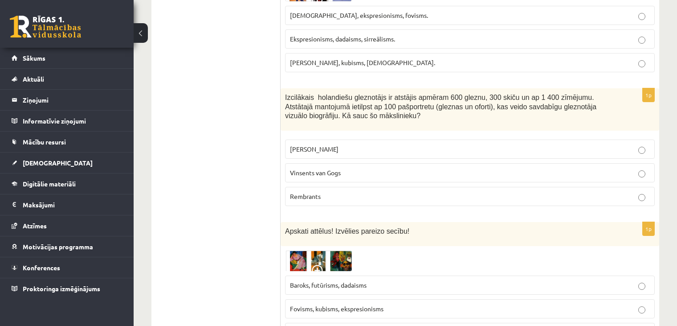
drag, startPoint x: 356, startPoint y: 182, endPoint x: 338, endPoint y: 176, distance: 19.0
click at [338, 187] on label "Rembrants" at bounding box center [470, 196] width 370 height 19
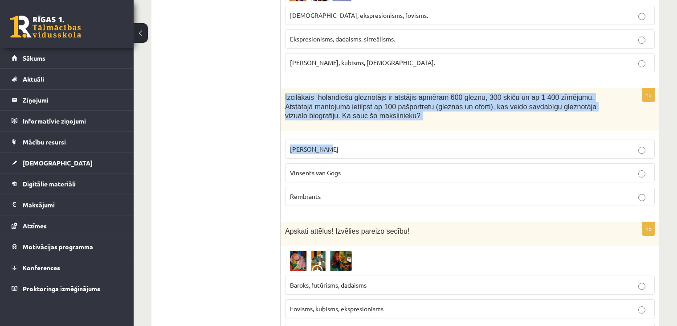
drag, startPoint x: 283, startPoint y: 73, endPoint x: 327, endPoint y: 148, distance: 86.4
click at [326, 135] on div "1p Izcilākais holandiešu gleznotājs ir atstājis apmēram 600 gleznu, 300 skiču u…" at bounding box center [470, 150] width 379 height 125
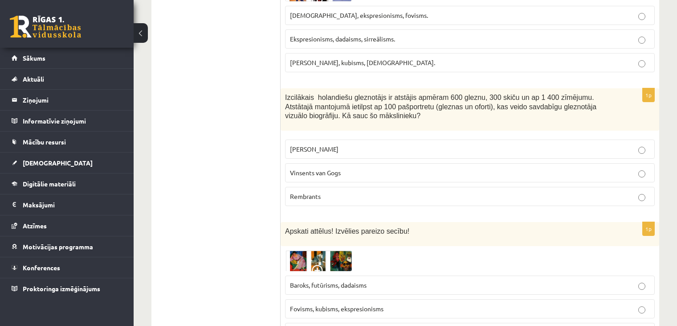
click at [328, 184] on fieldset "Leonardo da Vinči Vinsents van Gogs Rembrants" at bounding box center [470, 172] width 370 height 74
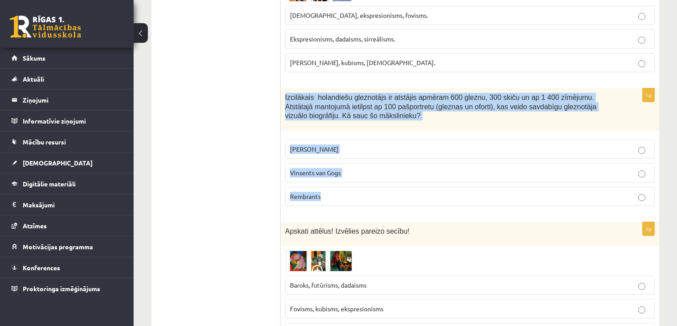
drag, startPoint x: 285, startPoint y: 71, endPoint x: 342, endPoint y: 172, distance: 115.6
click at [342, 172] on div "1p Izcilākais holandiešu gleznotājs ir atstājis apmēram 600 gleznu, 300 skiču u…" at bounding box center [470, 150] width 379 height 125
copy div "Izcilākais holandiešu gleznotājs ir atstājis apmēram 600 gleznu, 300 skiču un a…"
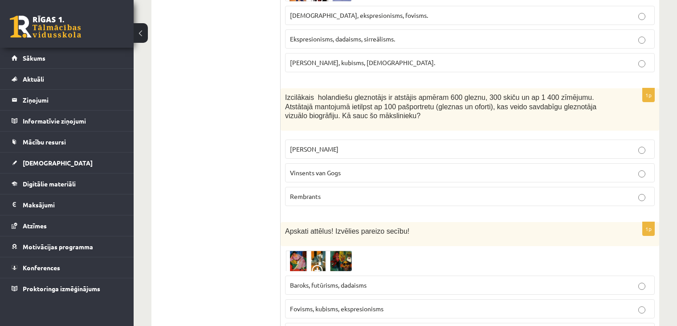
click at [321, 192] on p "Rembrants" at bounding box center [470, 196] width 360 height 9
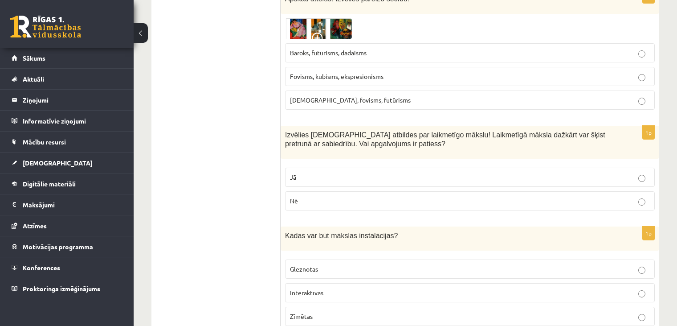
scroll to position [1268, 0]
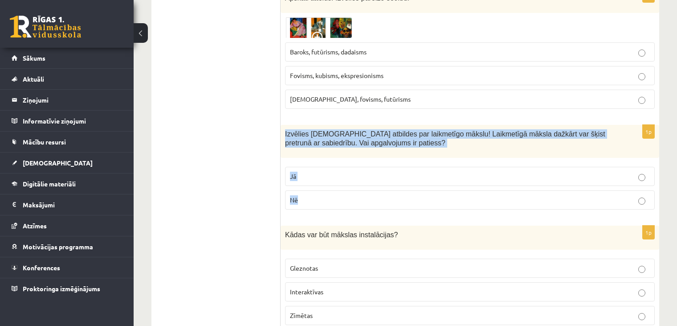
drag, startPoint x: 285, startPoint y: 105, endPoint x: 297, endPoint y: 167, distance: 63.1
click at [297, 167] on div "1p Izvēlies pareizās atbildes par laikmetīgo mākslu! Laikmetīgā māksla dažkārt …" at bounding box center [470, 171] width 379 height 92
copy div "Izvēlies pareizās atbildes par laikmetīgo mākslu! Laikmetīgā māksla dažkārt var…"
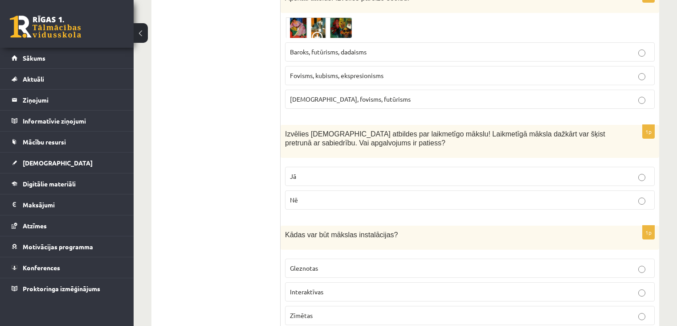
drag, startPoint x: 227, startPoint y: 117, endPoint x: 248, endPoint y: 119, distance: 21.0
click at [297, 167] on label "Jā" at bounding box center [470, 176] width 370 height 19
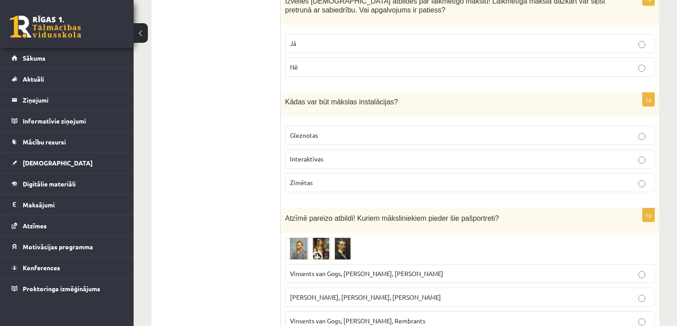
scroll to position [1402, 0]
drag, startPoint x: 204, startPoint y: 184, endPoint x: 221, endPoint y: 211, distance: 31.5
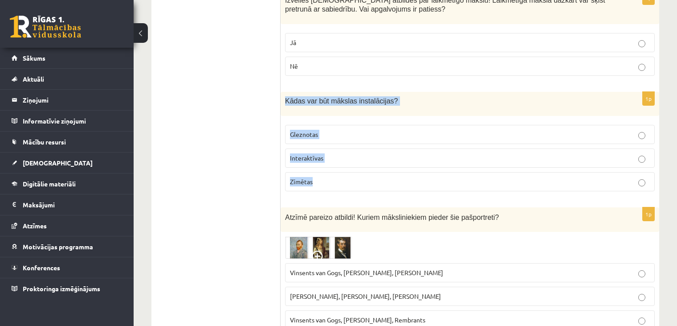
drag, startPoint x: 281, startPoint y: 72, endPoint x: 336, endPoint y: 147, distance: 93.0
click at [336, 147] on div "1p Kādas var būt mākslas instalācijas? Gleznotas Interaktīvas Zīmētas" at bounding box center [470, 145] width 379 height 106
copy div "Kādas var būt mākslas instalācijas? Gleznotas Interaktīvas Zīmētas"
click at [296, 154] on span "Interaktīvas" at bounding box center [306, 158] width 33 height 8
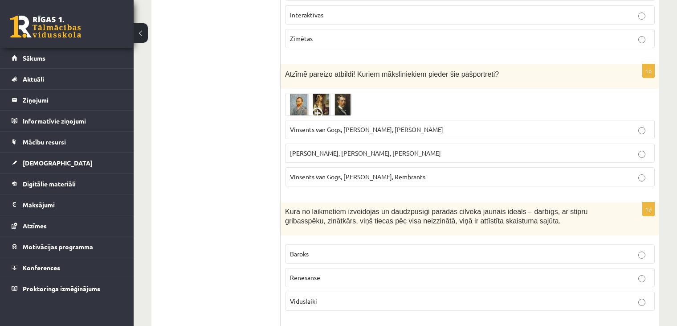
scroll to position [1545, 0]
click at [298, 143] on label "Pablo Pikaso, Leonardo da Vinči, Miervaldis Polis" at bounding box center [470, 152] width 370 height 19
click at [297, 148] on span "Pablo Pikaso, Leonardo da Vinči, Miervaldis Polis" at bounding box center [365, 152] width 151 height 8
click at [287, 143] on label "Pablo Pikaso, Leonardo da Vinči, Miervaldis Polis" at bounding box center [470, 152] width 370 height 19
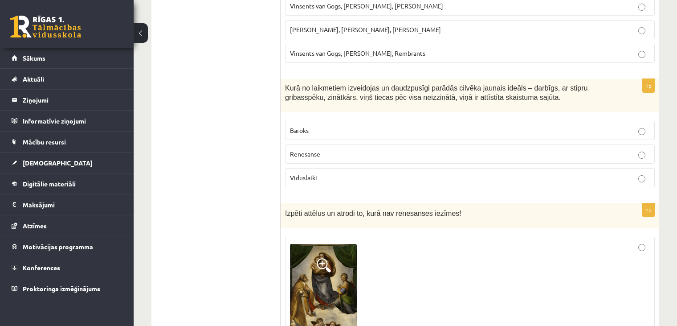
scroll to position [1675, 0]
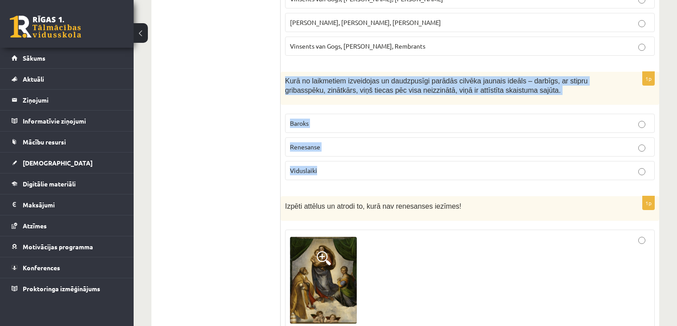
drag, startPoint x: 285, startPoint y: 53, endPoint x: 321, endPoint y: 154, distance: 107.8
click at [321, 154] on div "1p Kurā no laikmetiem izveidojas un daudzpusīgi parādās cilvēka jaunais ideāls …" at bounding box center [470, 130] width 379 height 116
copy div "Kurā no laikmetiem izveidojas un daudzpusīgi parādās cilvēka jaunais ideāls – d…"
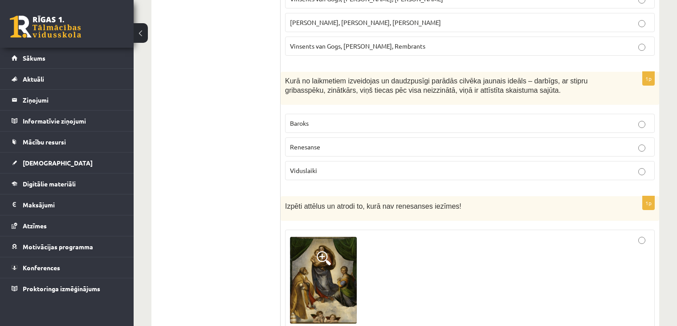
click at [310, 137] on label "Renesanse" at bounding box center [470, 146] width 370 height 19
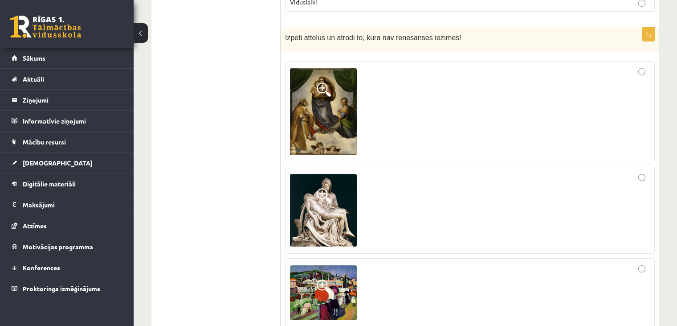
scroll to position [1843, 0]
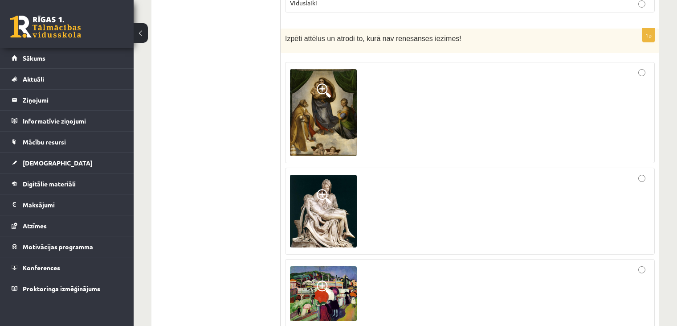
click at [390, 259] on label at bounding box center [470, 293] width 370 height 69
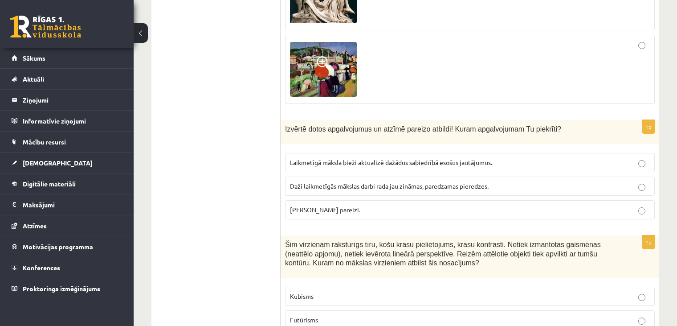
scroll to position [2076, 0]
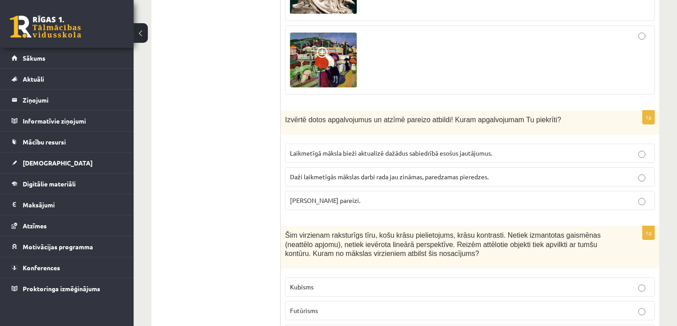
drag, startPoint x: 284, startPoint y: 92, endPoint x: 358, endPoint y: 178, distance: 113.8
click at [358, 178] on div "1p Izvērtē dotos apgalvojumus un atzīmē pareizo atbildi! Kuram apgalvojumam Tu …" at bounding box center [470, 164] width 379 height 106
click at [234, 131] on ul "Tests Izvērtējums!" at bounding box center [220, 196] width 120 height 4226
click at [311, 149] on span "Laikmetīgā māksla bieži aktualizē dažādus sabiedrībā esošus jautājumus." at bounding box center [391, 153] width 202 height 8
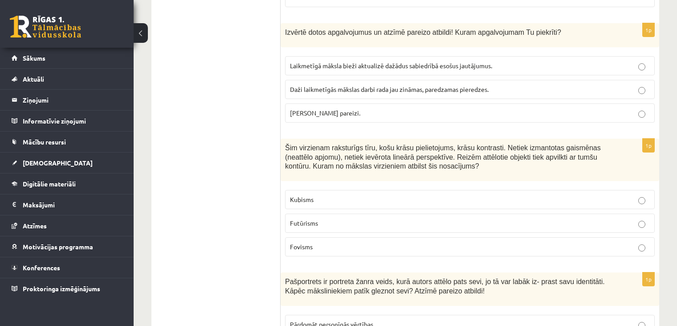
scroll to position [2164, 0]
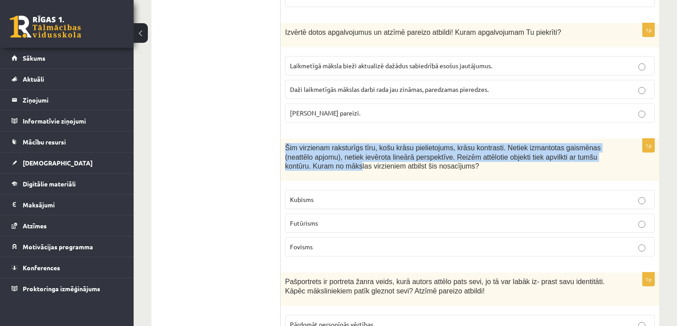
drag, startPoint x: 286, startPoint y: 118, endPoint x: 317, endPoint y: 176, distance: 66.0
click at [303, 148] on div "Šim virzienam raksturīgs tīru, košu krāsu pielietojums, krāsu kontrasti. Netiek…" at bounding box center [470, 160] width 379 height 42
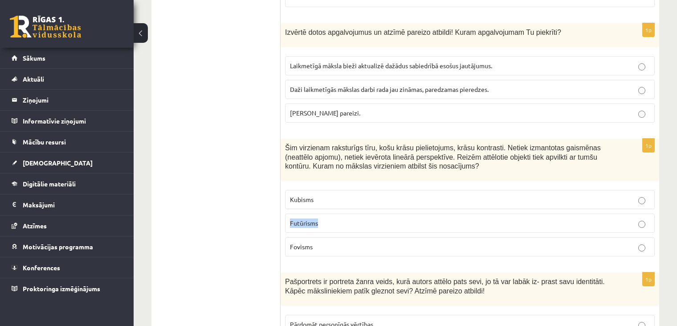
drag, startPoint x: 317, startPoint y: 176, endPoint x: 318, endPoint y: 200, distance: 23.6
click at [318, 200] on fieldset "Kubisms Futūrisms Fovisms" at bounding box center [470, 222] width 370 height 74
click at [267, 152] on ul "Tests Izvērtējums!" at bounding box center [220, 109] width 120 height 4226
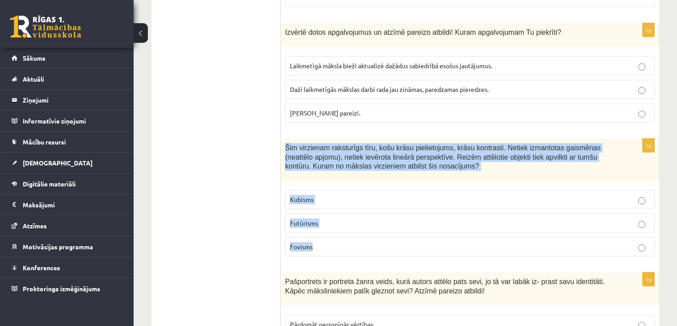
drag, startPoint x: 286, startPoint y: 120, endPoint x: 319, endPoint y: 217, distance: 103.1
click at [319, 217] on div "1p Šim virzienam raksturīgs tīru, košu krāsu pielietojums, krāsu kontrasti. Net…" at bounding box center [470, 201] width 379 height 125
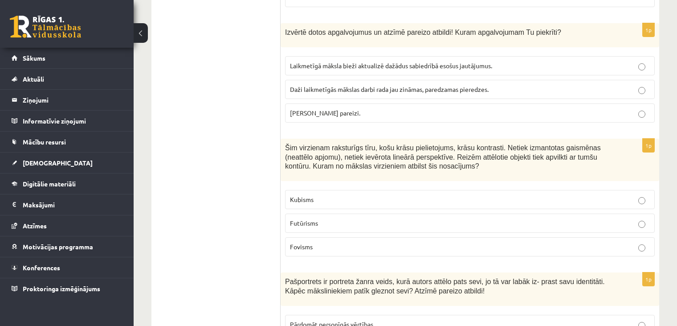
click at [230, 150] on ul "Tests Izvērtējums!" at bounding box center [220, 109] width 120 height 4226
click at [297, 237] on label "Fovisms" at bounding box center [470, 246] width 370 height 19
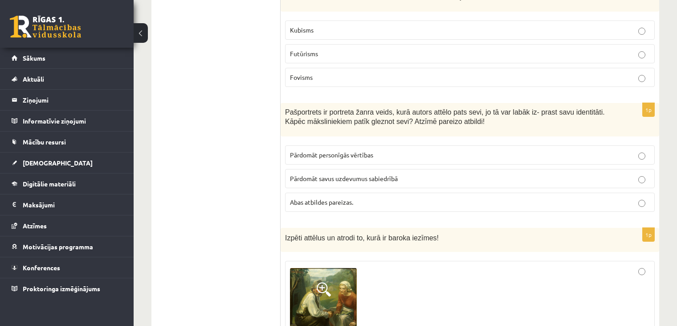
scroll to position [2335, 0]
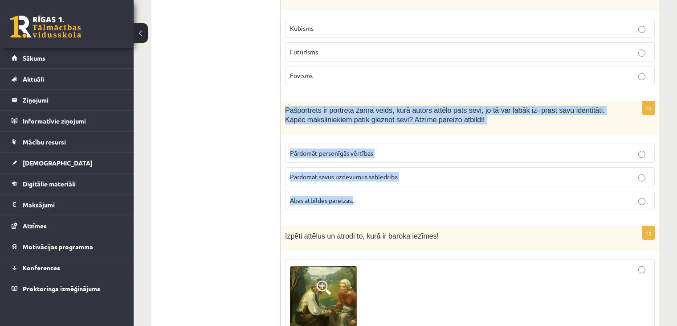
drag, startPoint x: 284, startPoint y: 81, endPoint x: 369, endPoint y: 161, distance: 116.6
click at [369, 161] on div "1p Pašportrets ir portreta žanra veids, kurā autors attēlo pats sevi, jo tā var…" at bounding box center [470, 159] width 379 height 116
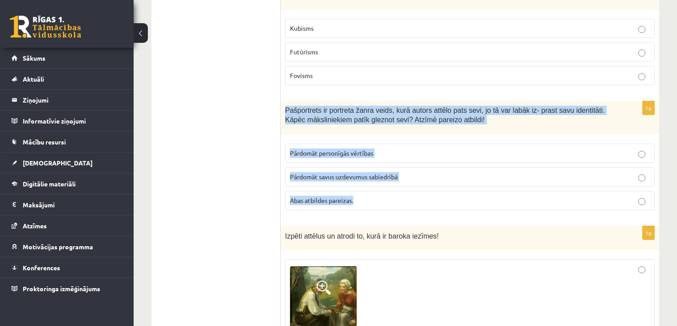
drag, startPoint x: 282, startPoint y: 74, endPoint x: 367, endPoint y: 173, distance: 130.5
click at [367, 173] on div "1p Pašportrets ir portreta žanra veids, kurā autors attēlo pats sevi, jo tā var…" at bounding box center [470, 159] width 379 height 116
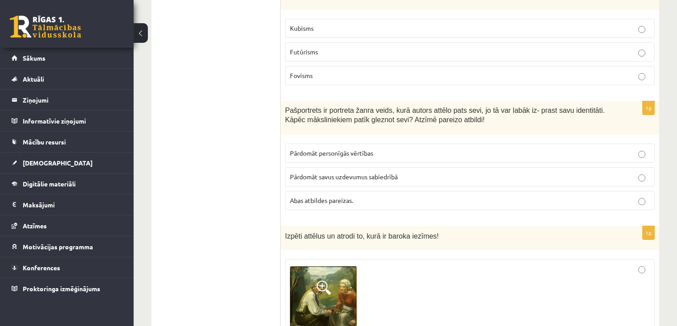
click at [295, 191] on label "Abas atbildes pareizas." at bounding box center [470, 200] width 370 height 19
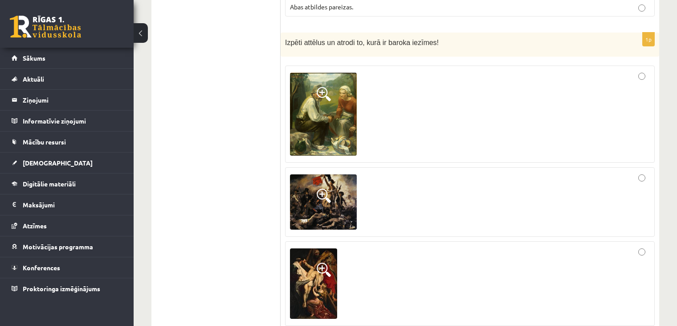
scroll to position [2527, 0]
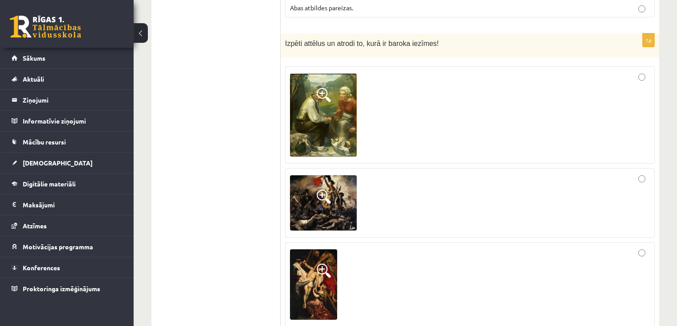
click at [365, 247] on div at bounding box center [470, 284] width 360 height 75
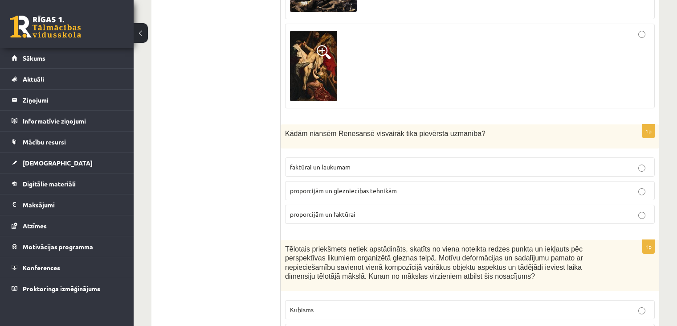
scroll to position [2746, 0]
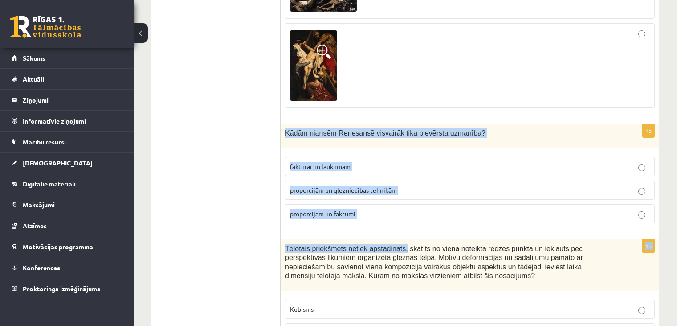
drag, startPoint x: 284, startPoint y: 100, endPoint x: 397, endPoint y: 200, distance: 151.2
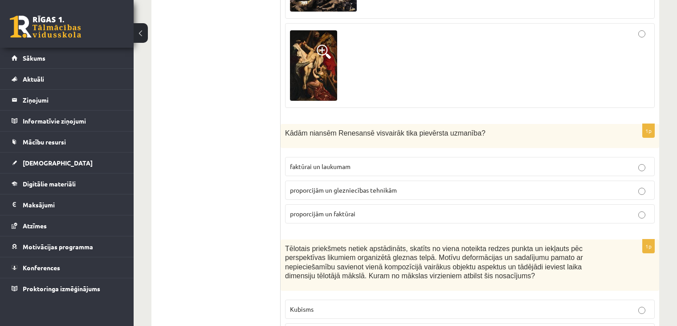
drag, startPoint x: 287, startPoint y: 102, endPoint x: 326, endPoint y: 144, distance: 57.7
click at [329, 149] on div "1p Kādām niansēm Renesansē visvairāk tika pievērsta uzmanība? faktūrai un lauku…" at bounding box center [470, 177] width 379 height 106
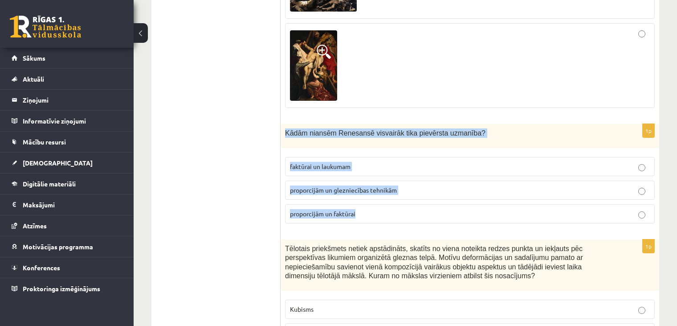
drag, startPoint x: 284, startPoint y: 103, endPoint x: 360, endPoint y: 178, distance: 106.8
click at [360, 178] on div "1p Kādām niansēm Renesansē visvairāk tika pievērsta uzmanība? faktūrai un lauku…" at bounding box center [470, 177] width 379 height 106
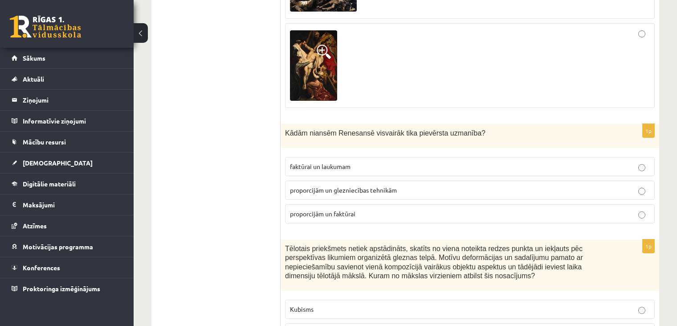
click at [358, 185] on p "proporcijām un glezniecības tehnikām" at bounding box center [470, 189] width 360 height 9
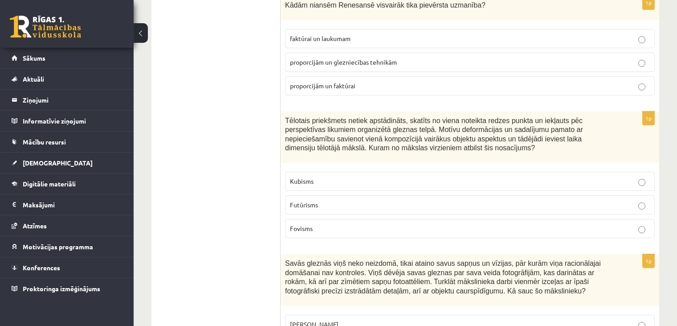
scroll to position [2876, 0]
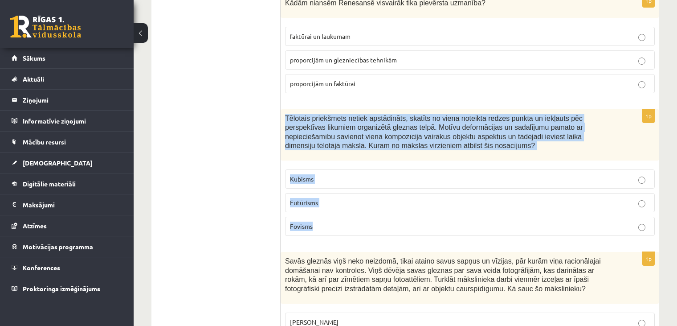
drag, startPoint x: 284, startPoint y: 86, endPoint x: 324, endPoint y: 184, distance: 105.7
click at [324, 184] on div "1p Tēlotais priekšmets netiek apstādināts, skatīts no viena noteikta redzes pun…" at bounding box center [470, 176] width 379 height 134
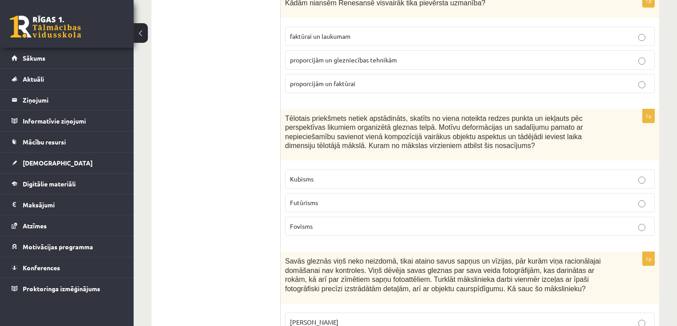
click at [291, 169] on label "Kubisms" at bounding box center [470, 178] width 370 height 19
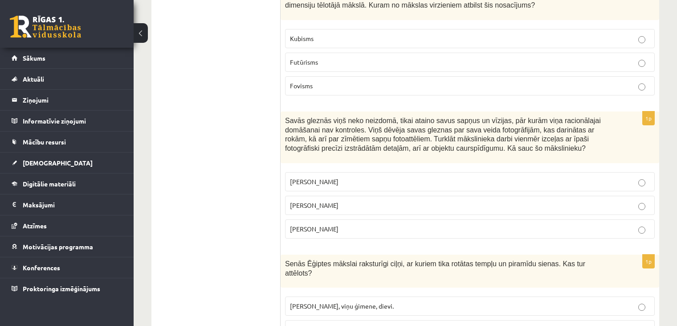
scroll to position [3016, 0]
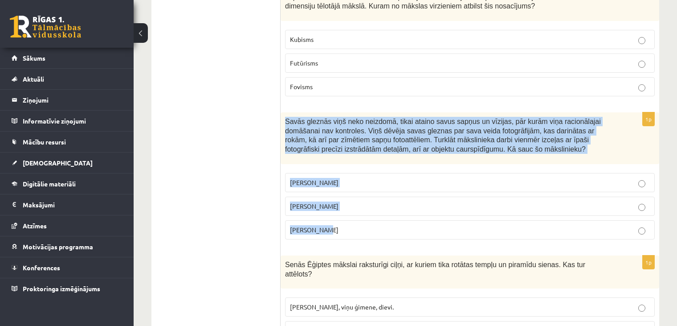
drag, startPoint x: 283, startPoint y: 86, endPoint x: 328, endPoint y: 196, distance: 118.9
click at [328, 196] on div "1p Savās gleznās viņš neko neizdomā, tikai ataino savus sapņus un vīzijas, pār …" at bounding box center [470, 179] width 379 height 134
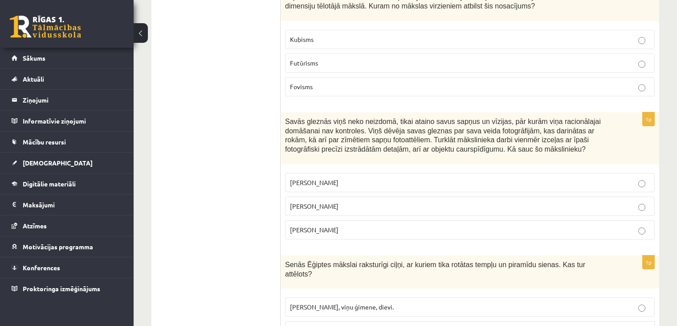
click at [318, 202] on span "Salvadors Dalī" at bounding box center [314, 206] width 49 height 8
click at [310, 201] on p "Salvadors Dalī" at bounding box center [470, 205] width 360 height 9
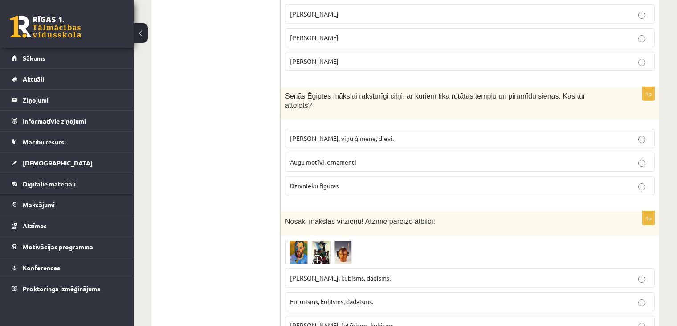
scroll to position [3185, 0]
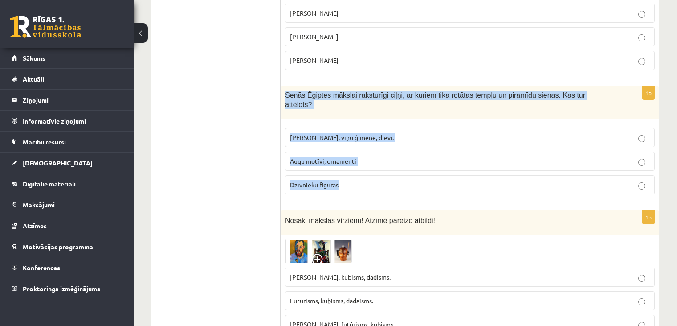
drag, startPoint x: 285, startPoint y: 61, endPoint x: 363, endPoint y: 139, distance: 110.6
click at [363, 139] on div "1p Senās Ēģiptes mākslai raksturīgi ciļņi, ar kuriem tika rotātas tempļu un pir…" at bounding box center [470, 144] width 379 height 116
click at [363, 175] on label "Dzīvnieku figūras" at bounding box center [470, 184] width 370 height 19
drag, startPoint x: 283, startPoint y: 63, endPoint x: 358, endPoint y: 143, distance: 108.8
click at [358, 144] on div "1p Senās Ēģiptes mākslai raksturīgi ciļņi, ar kuriem tika rotātas tempļu un pir…" at bounding box center [470, 144] width 379 height 116
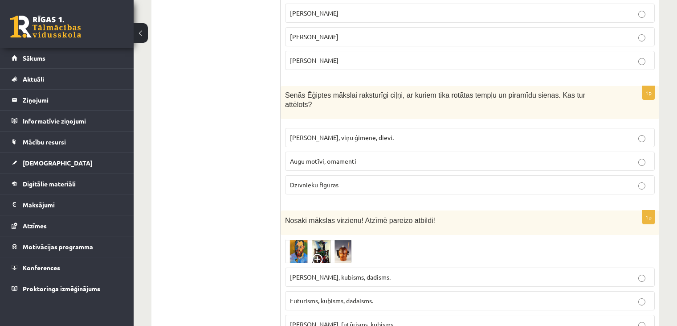
click at [303, 133] on span "Faraoni, viņu ģimene, dievi." at bounding box center [342, 137] width 104 height 8
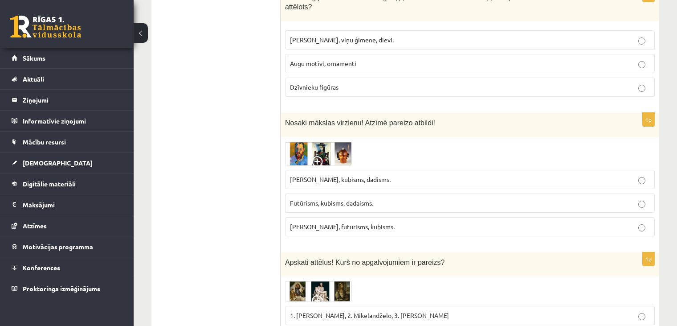
scroll to position [3283, 0]
click at [333, 169] on label "Fovisms, kubisms, dadisms." at bounding box center [470, 178] width 370 height 19
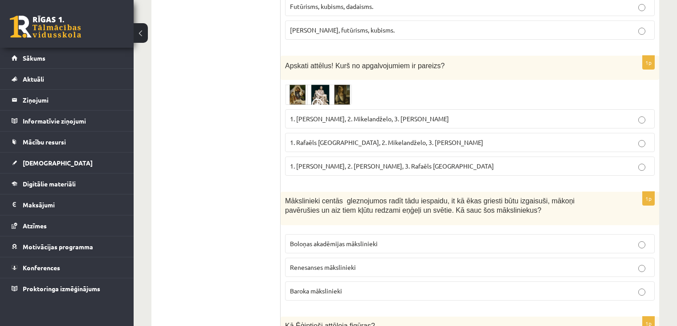
scroll to position [3479, 0]
click at [301, 84] on img at bounding box center [318, 94] width 67 height 20
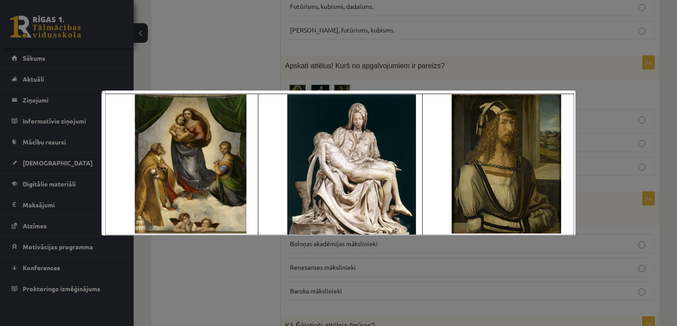
click at [506, 45] on div at bounding box center [338, 163] width 677 height 326
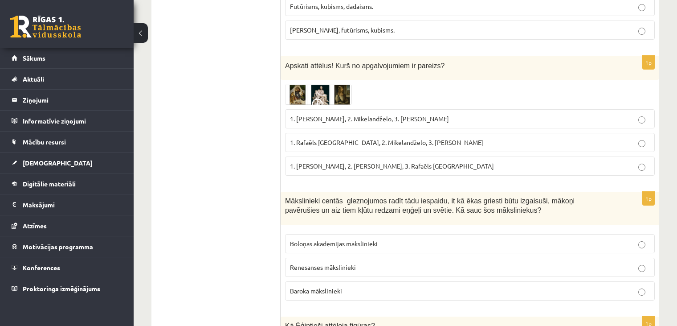
click at [354, 138] on p "1. Rafaēls Sancio da Urbīno, 2. Mikelandželo, 3. Albrehts Dīrers" at bounding box center [470, 142] width 360 height 9
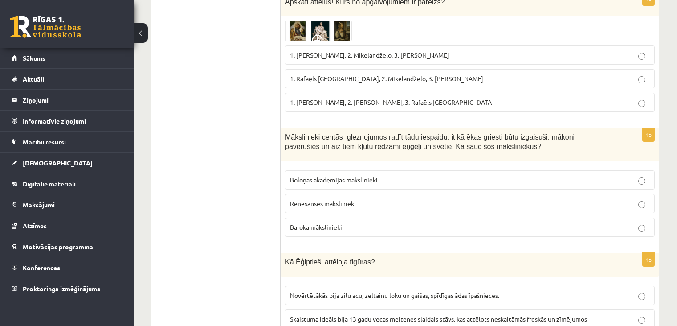
scroll to position [3542, 0]
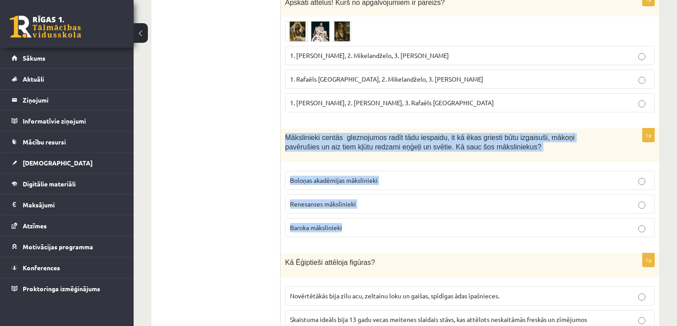
drag, startPoint x: 282, startPoint y: 92, endPoint x: 360, endPoint y: 186, distance: 122.1
click at [360, 186] on div "1p Mākslinieki centās gleznojumos radīt tādu iespaidu, it kā ēkas griesti būtu …" at bounding box center [470, 186] width 379 height 116
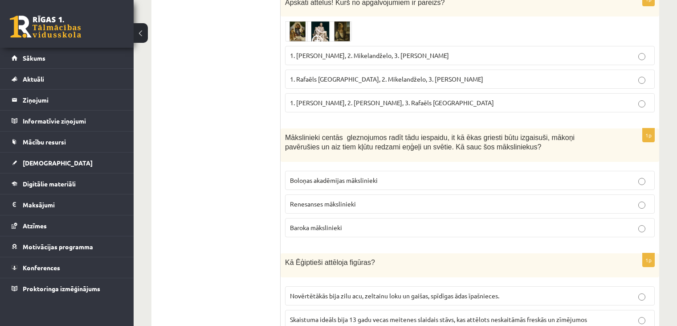
click at [319, 223] on span "Baroka mākslinieki" at bounding box center [316, 227] width 52 height 8
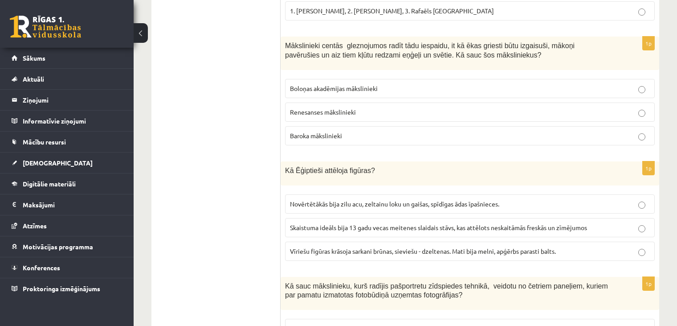
scroll to position [3697, 0]
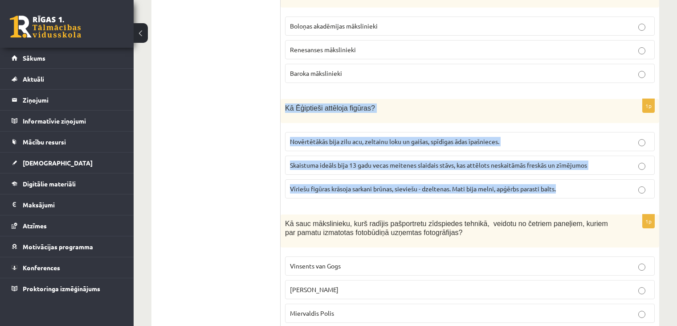
drag, startPoint x: 281, startPoint y: 62, endPoint x: 567, endPoint y: 157, distance: 301.4
click at [567, 157] on div "1p Kā Ēģiptieši attēloja figūras? Novērtētākās bija zilu acu, zeltainu loku un …" at bounding box center [470, 152] width 379 height 106
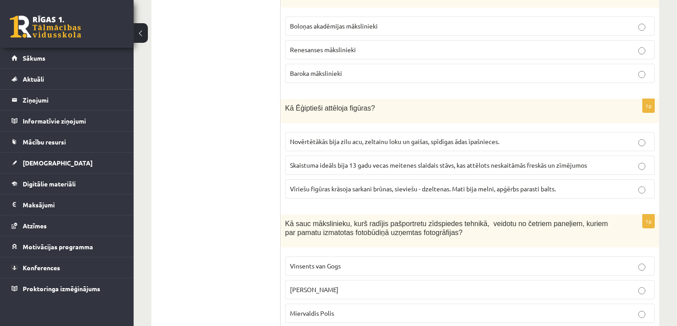
click at [322, 184] on span "Vīriešu figūras krāsoja sarkani brūnas, sieviešu - dzeltenas. Mati bija melni, …" at bounding box center [423, 188] width 266 height 8
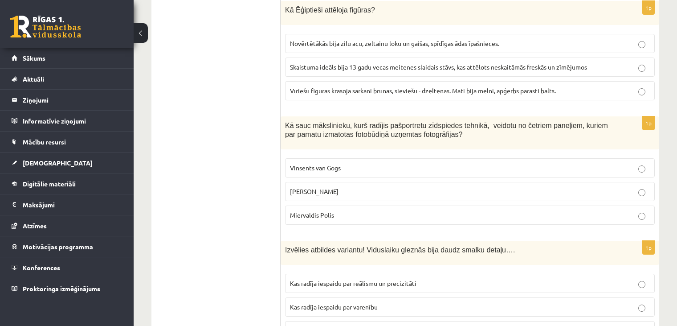
scroll to position [3794, 0]
drag, startPoint x: 284, startPoint y: 82, endPoint x: 332, endPoint y: 146, distance: 80.6
click at [331, 143] on div "1p Kā sauc mākslinieku, kurš radījis pašportretu zīdspiedes tehnikā, veidotu no…" at bounding box center [470, 175] width 379 height 116
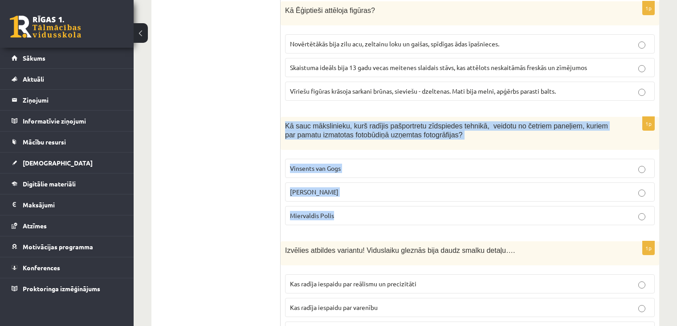
drag, startPoint x: 285, startPoint y: 81, endPoint x: 347, endPoint y: 167, distance: 105.4
click at [347, 167] on div "1p Kā sauc mākslinieku, kurš radījis pašportretu zīdspiedes tehnikā, veidotu no…" at bounding box center [470, 175] width 379 height 116
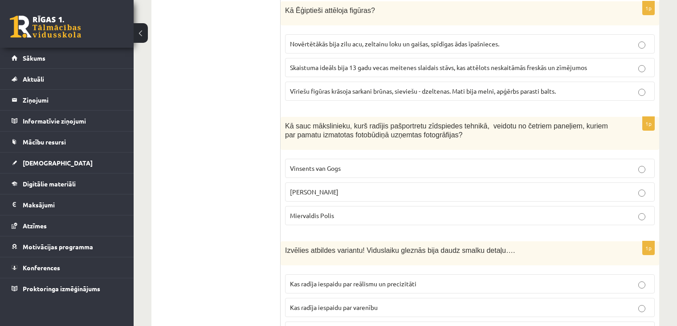
click at [304, 188] on span "Endijs Vorhols" at bounding box center [314, 192] width 49 height 8
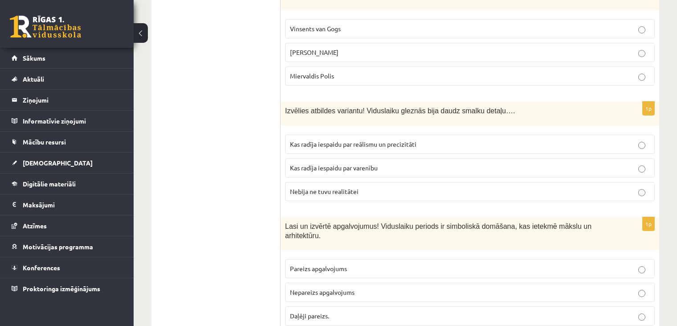
scroll to position [3934, 0]
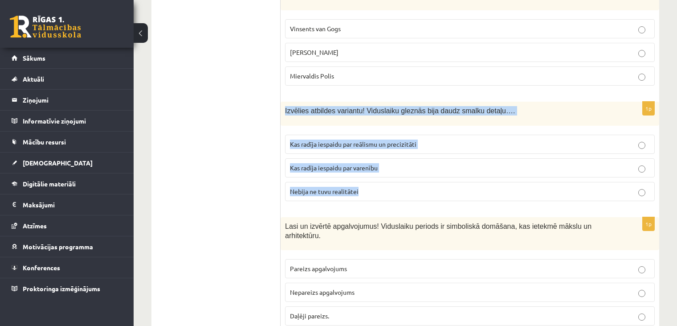
drag, startPoint x: 283, startPoint y: 65, endPoint x: 379, endPoint y: 146, distance: 126.1
click at [379, 146] on div "1p Izvēlies atbildes variantu! Viduslaiku gleznās bija daudz smalku detaļu…. Ka…" at bounding box center [470, 155] width 379 height 106
drag, startPoint x: 194, startPoint y: 187, endPoint x: 199, endPoint y: 184, distance: 6.0
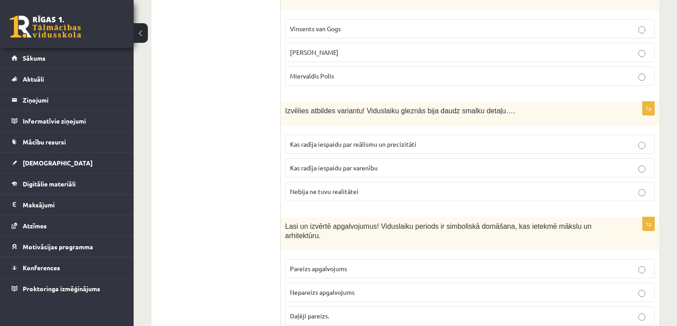
click at [319, 139] on p "Kas radīja iespaidu par reālismu un precizitāti" at bounding box center [470, 143] width 360 height 9
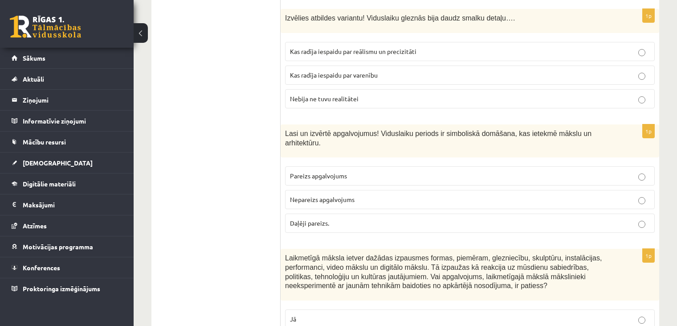
scroll to position [4027, 0]
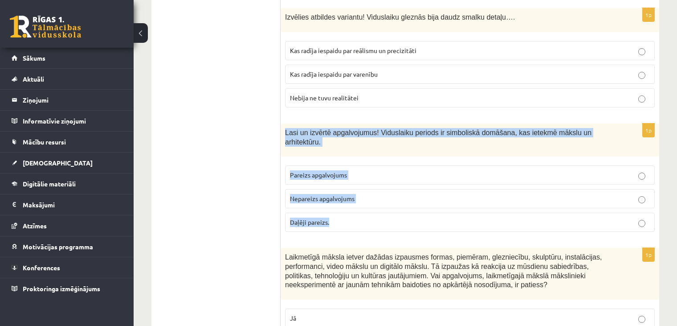
drag, startPoint x: 284, startPoint y: 87, endPoint x: 339, endPoint y: 168, distance: 96.9
click at [339, 168] on div "1p Lasi un izvērtē apgalvojumus! Viduslaiku periods ir simboliskā domāšana, kas…" at bounding box center [470, 181] width 379 height 116
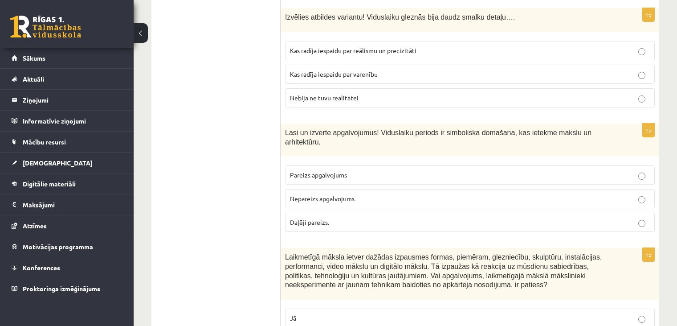
drag, startPoint x: 316, startPoint y: 111, endPoint x: 310, endPoint y: 124, distance: 14.3
click at [316, 161] on fieldset "Pareizs apgalvojums Nepareizs apgalvojums Daļēji pareizs." at bounding box center [470, 198] width 370 height 74
click at [313, 170] on p "Pareizs apgalvojums" at bounding box center [470, 174] width 360 height 9
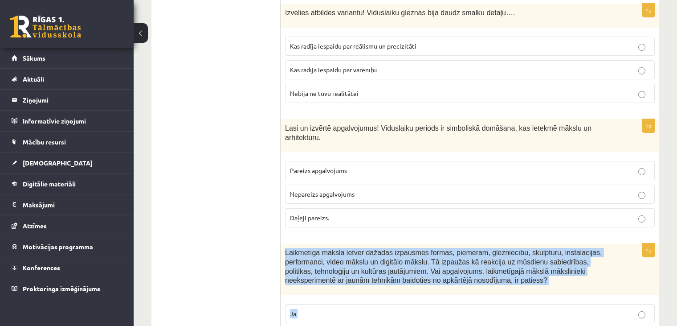
drag, startPoint x: 287, startPoint y: 193, endPoint x: 315, endPoint y: 280, distance: 91.6
click at [315, 280] on div "1p Laikmetīgā māksla ietver dažādas izpausmes formas, piemēram, glezniecību, sk…" at bounding box center [470, 298] width 379 height 111
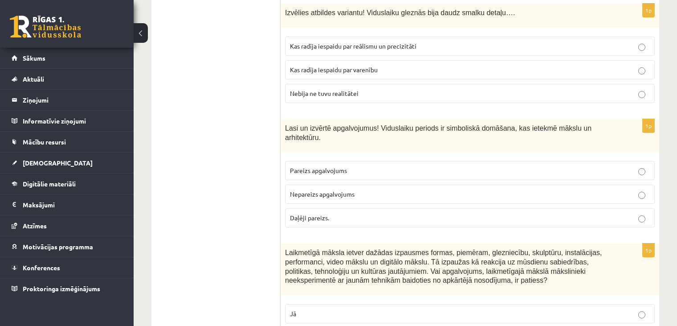
drag, startPoint x: 268, startPoint y: 242, endPoint x: 270, endPoint y: 246, distance: 5.0
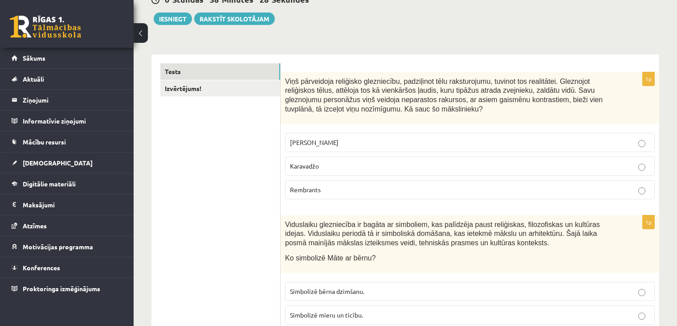
scroll to position [0, 0]
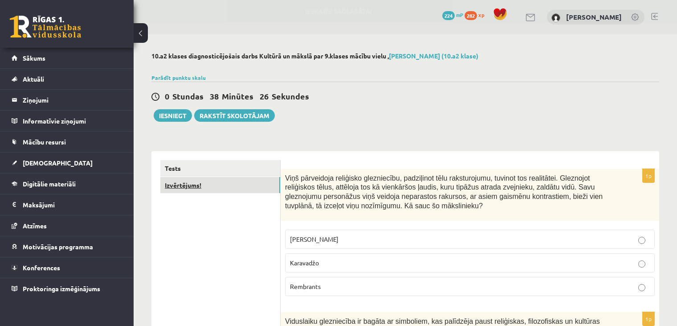
click at [209, 179] on link "Izvērtējums!" at bounding box center [220, 185] width 120 height 16
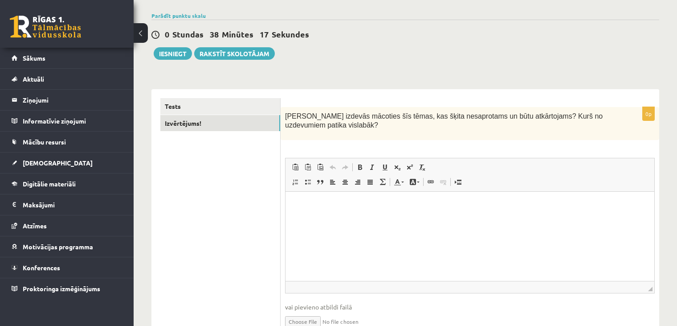
scroll to position [61, 0]
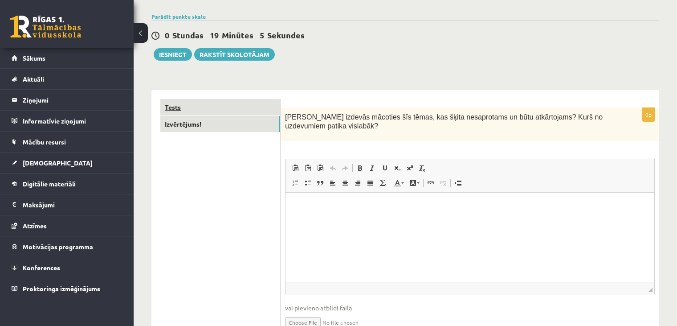
click at [197, 110] on link "Tests" at bounding box center [220, 107] width 120 height 16
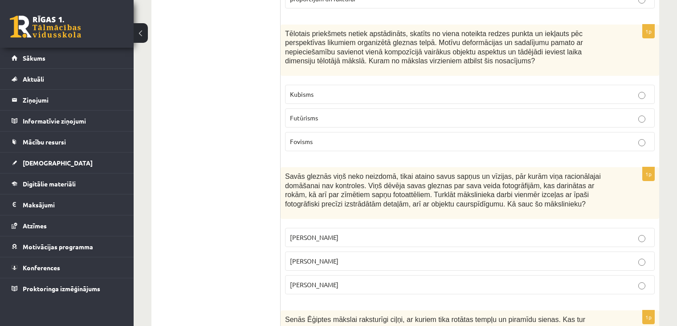
scroll to position [0, 0]
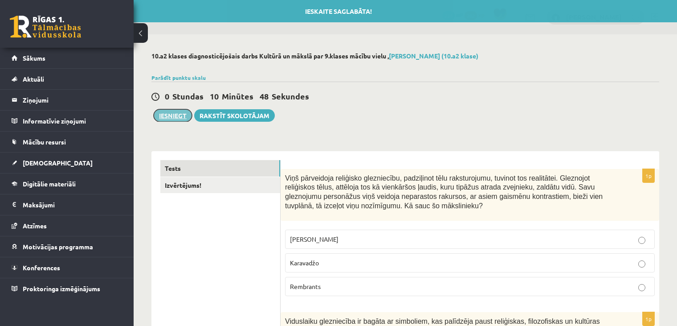
click at [170, 116] on button "Iesniegt" at bounding box center [173, 115] width 38 height 12
